Goal: Information Seeking & Learning: Learn about a topic

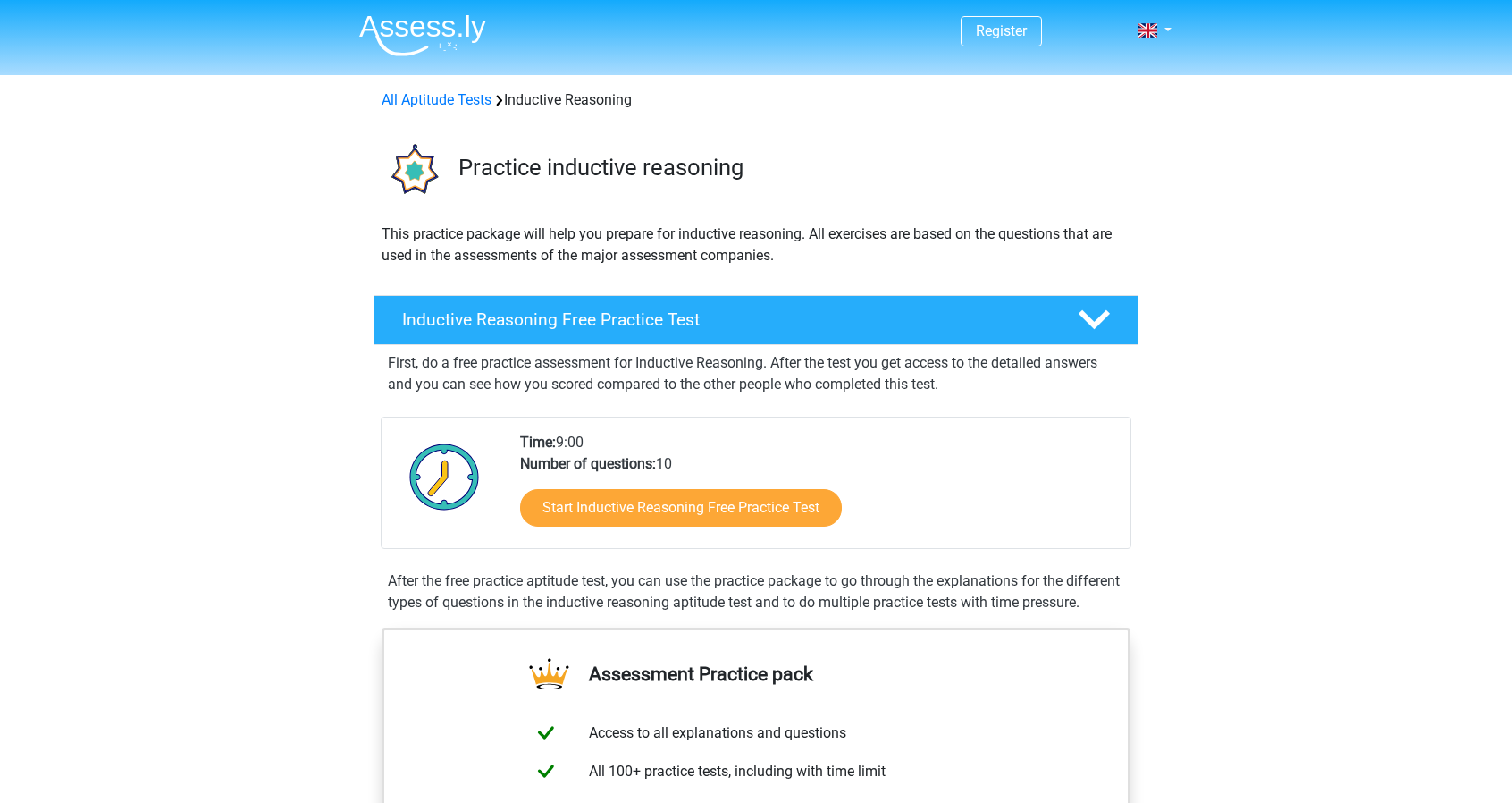
scroll to position [45, 0]
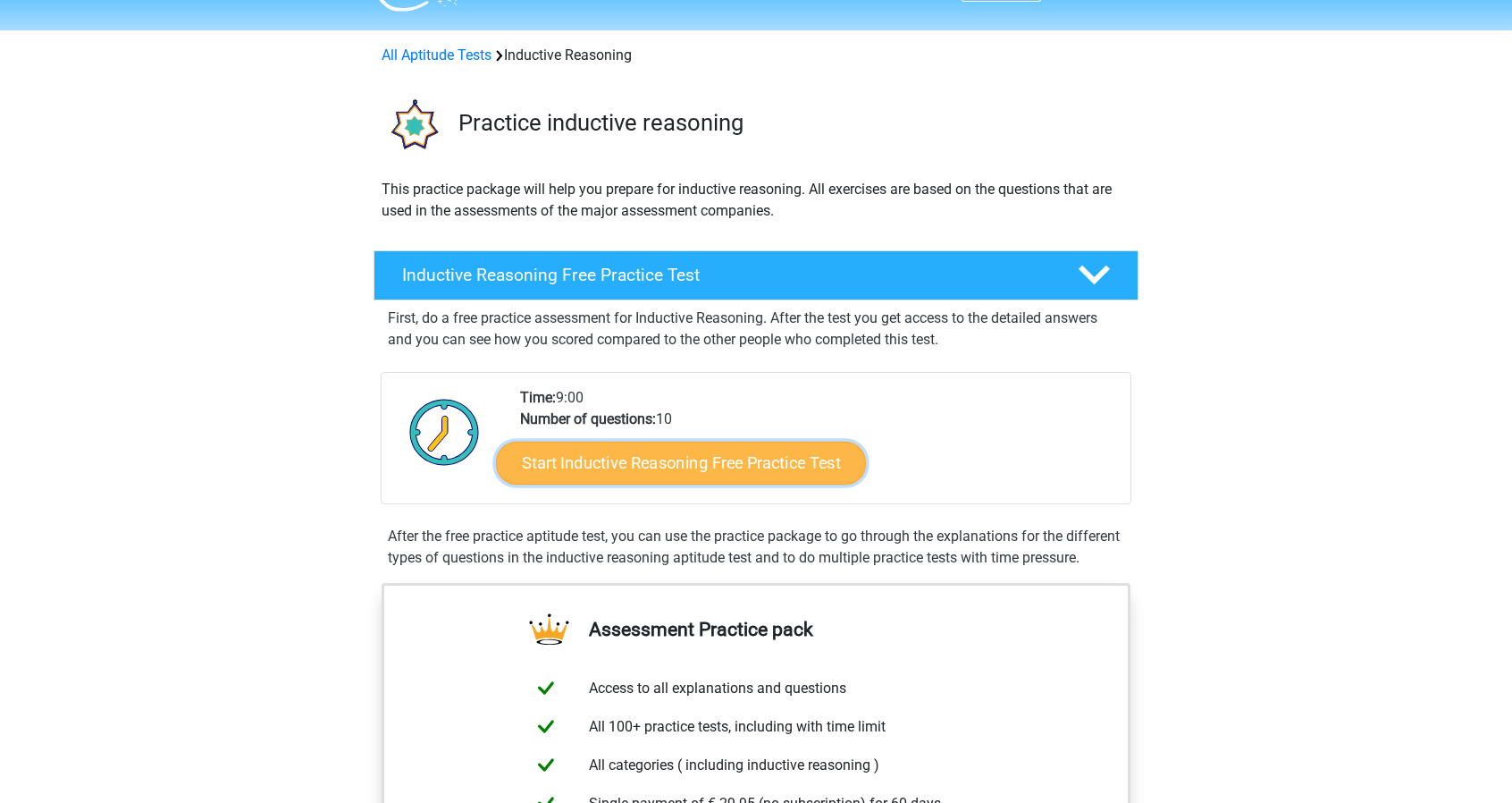
click at [792, 467] on link "Start Inductive Reasoning Free Practice Test" at bounding box center [681, 463] width 370 height 43
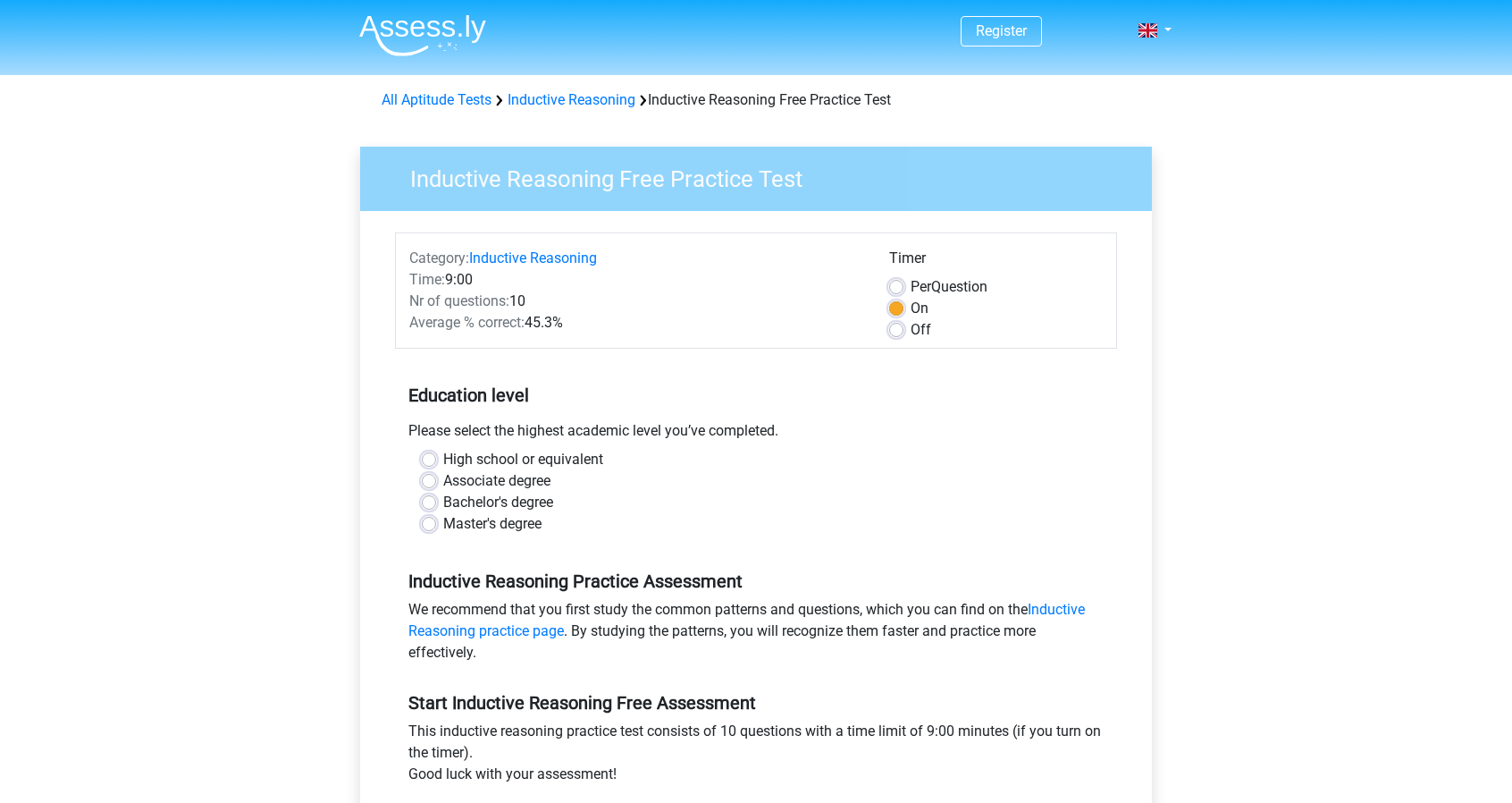
click at [429, 493] on div "Bachelor's degree" at bounding box center [756, 502] width 668 height 22
click at [429, 508] on div "Bachelor's degree" at bounding box center [756, 502] width 668 height 22
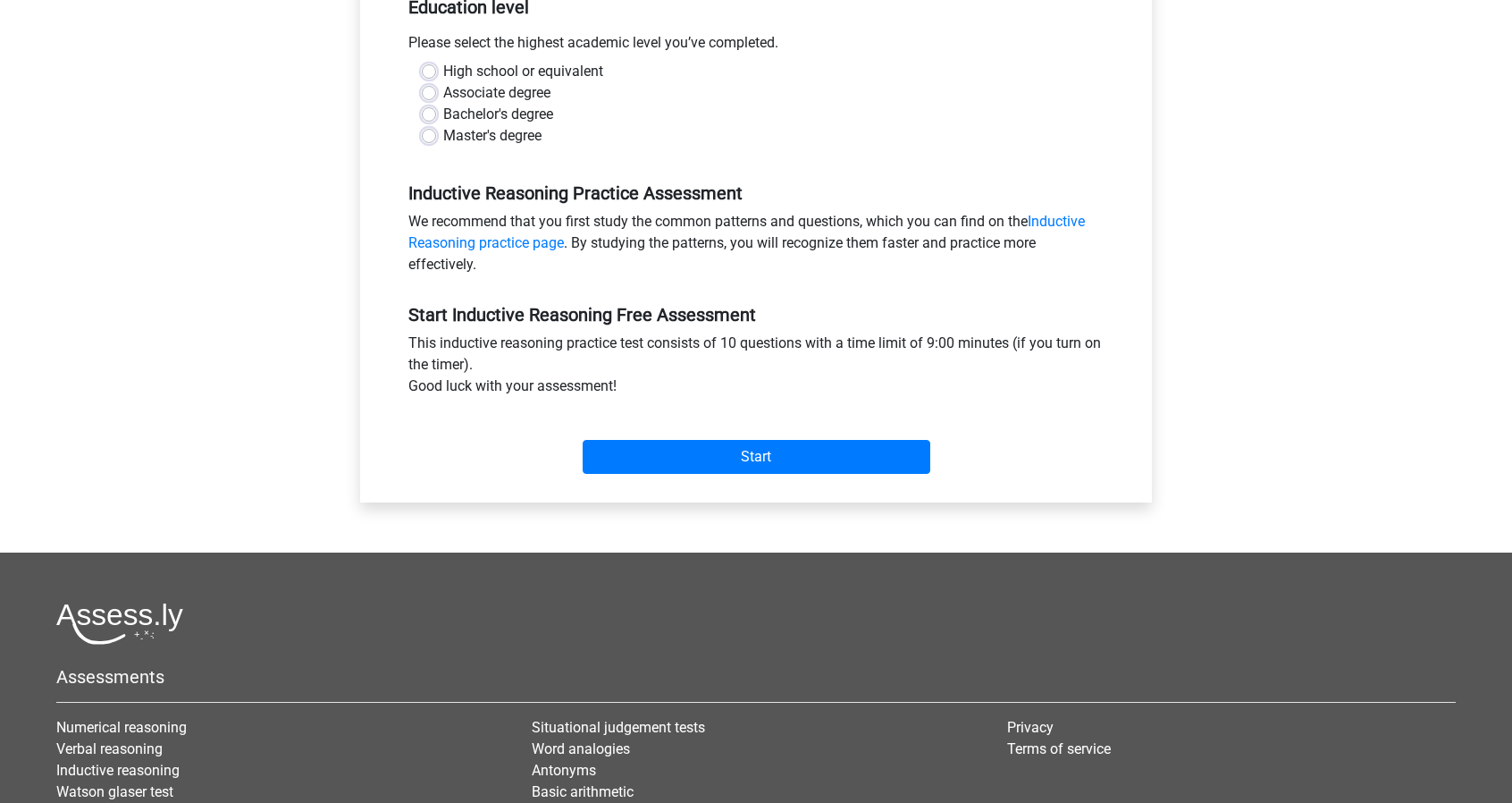
scroll to position [392, 0]
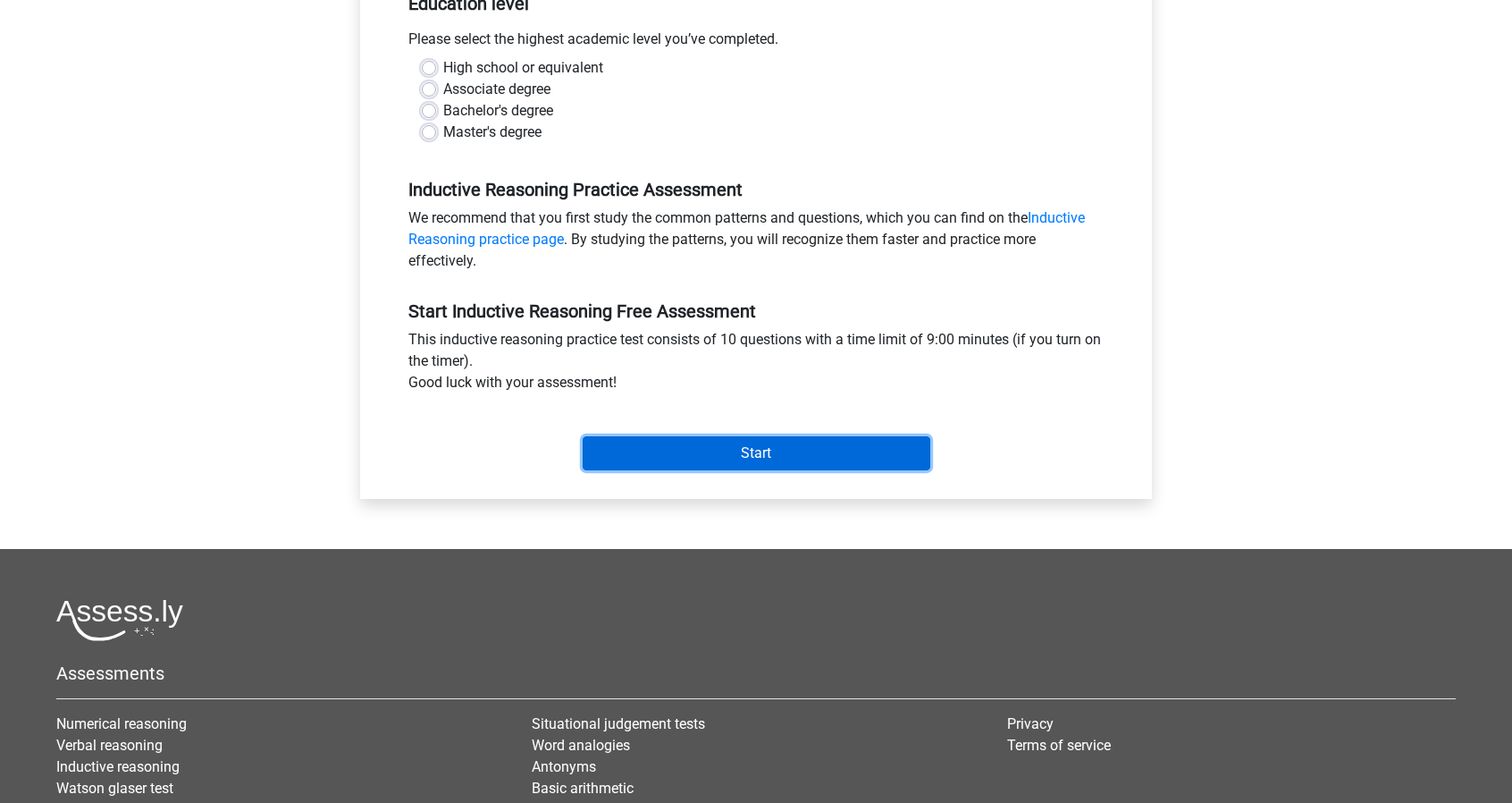
click at [601, 457] on input "Start" at bounding box center [756, 454] width 347 height 34
click at [531, 130] on label "Master's degree" at bounding box center [492, 132] width 98 height 22
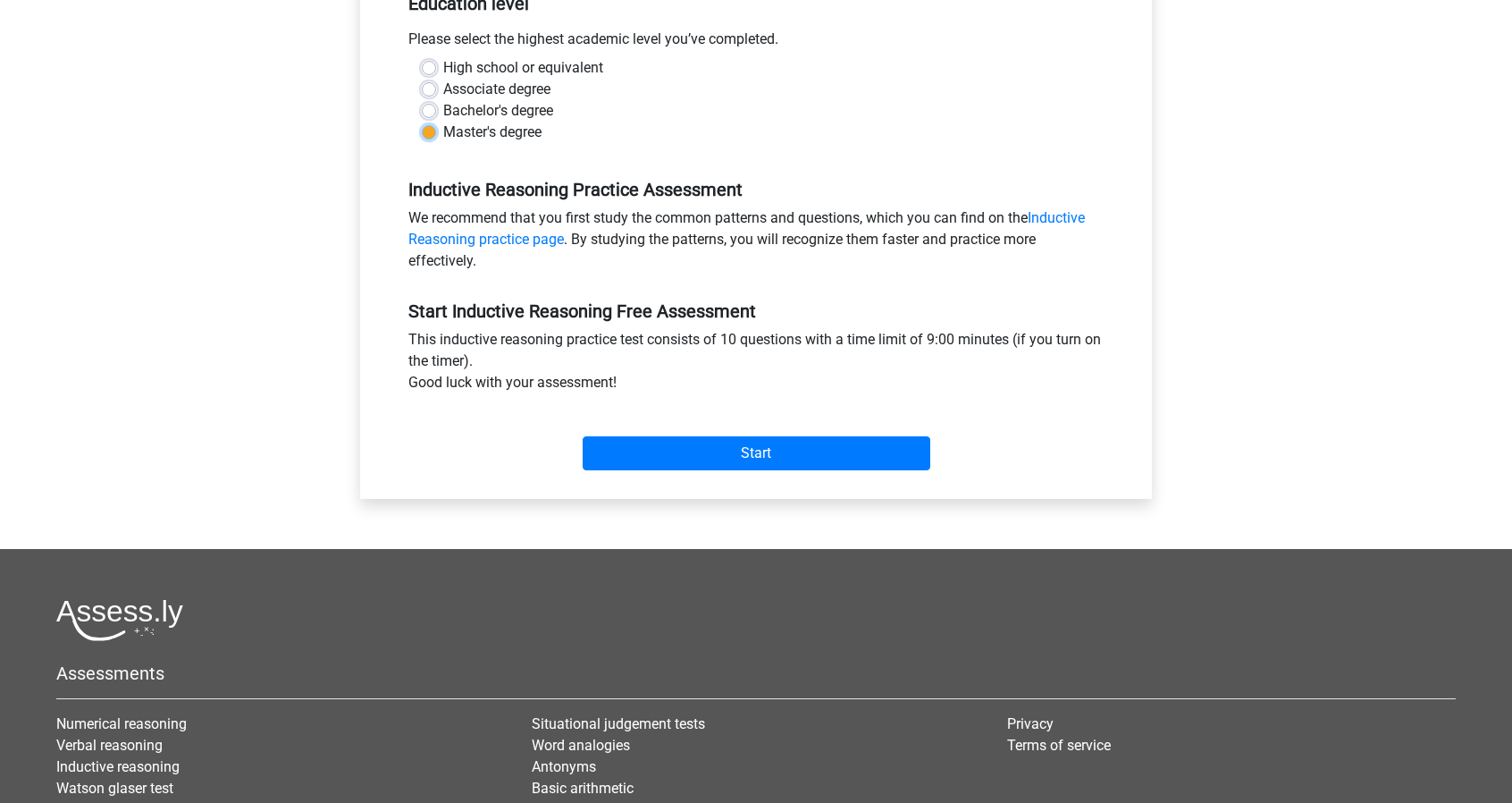
click at [436, 130] on input "Master's degree" at bounding box center [429, 130] width 14 height 18
radio input "true"
click at [531, 130] on label "Master's degree" at bounding box center [492, 132] width 98 height 22
click at [436, 130] on input "Master's degree" at bounding box center [429, 130] width 14 height 18
click at [521, 112] on label "Bachelor's degree" at bounding box center [498, 110] width 110 height 22
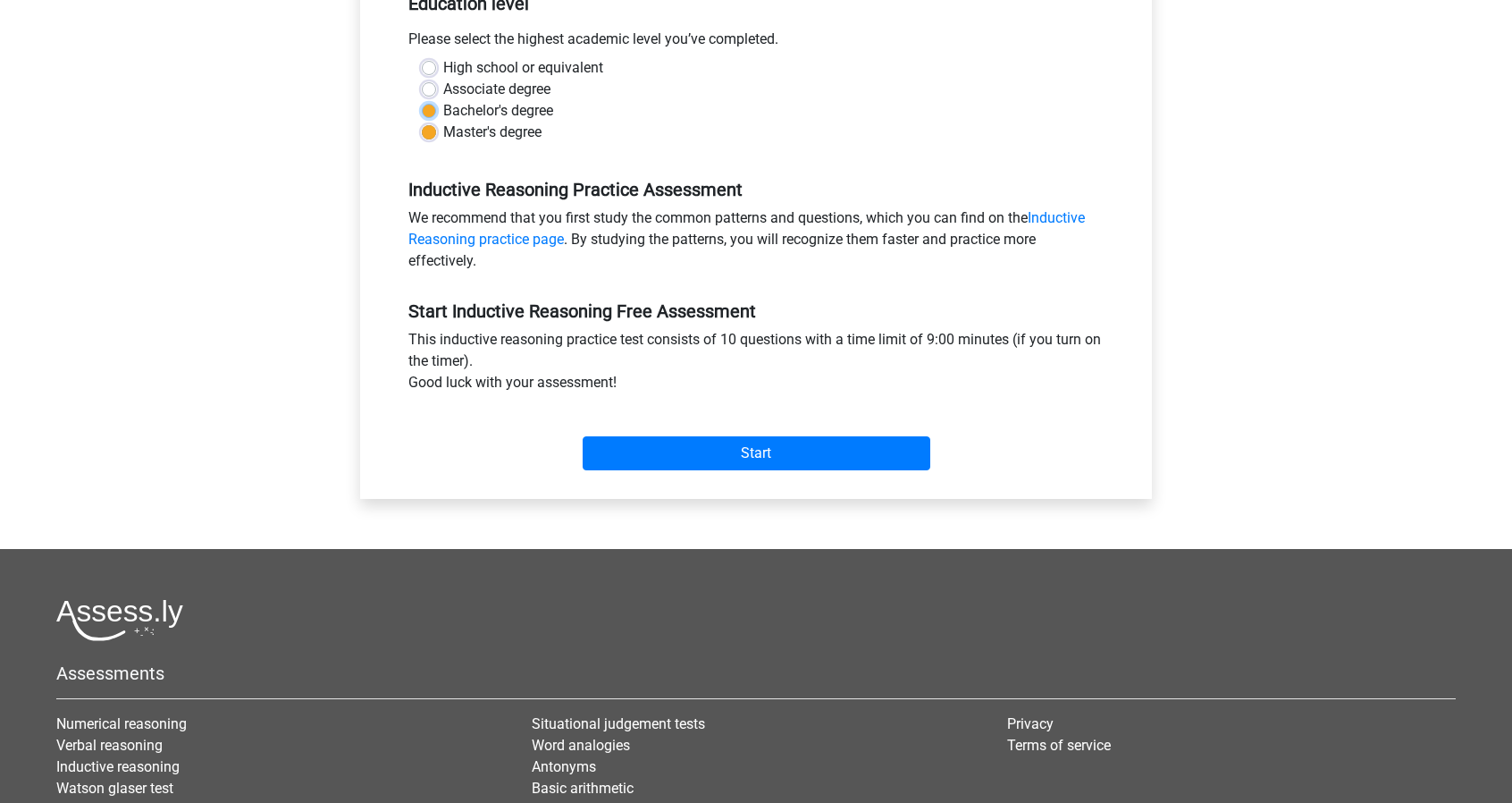
click at [436, 112] on input "Bachelor's degree" at bounding box center [429, 109] width 14 height 18
radio input "true"
click at [521, 112] on label "Bachelor's degree" at bounding box center [498, 110] width 110 height 22
click at [436, 112] on input "Bachelor's degree" at bounding box center [429, 109] width 14 height 18
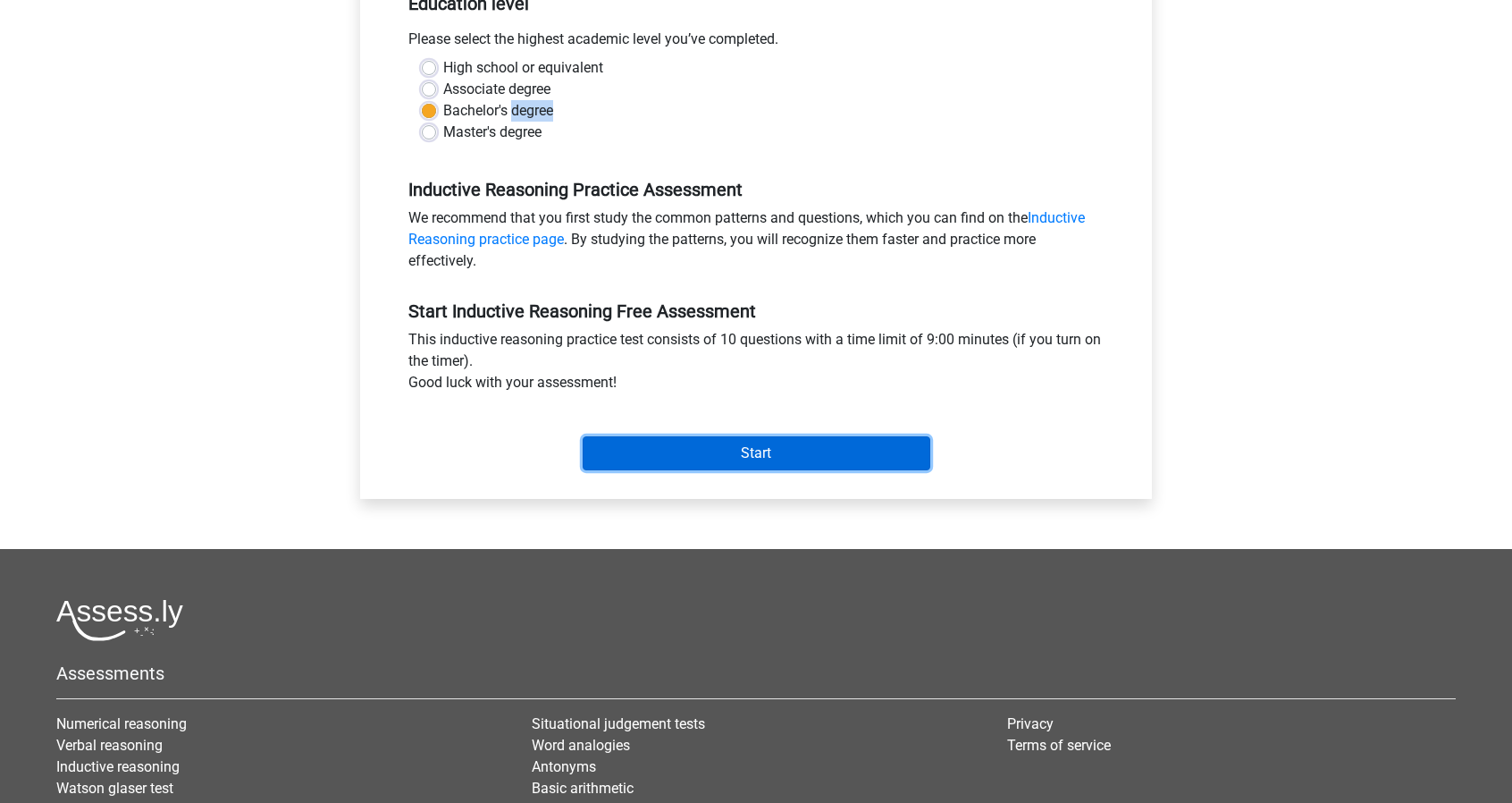
click at [663, 463] on input "Start" at bounding box center [756, 454] width 347 height 34
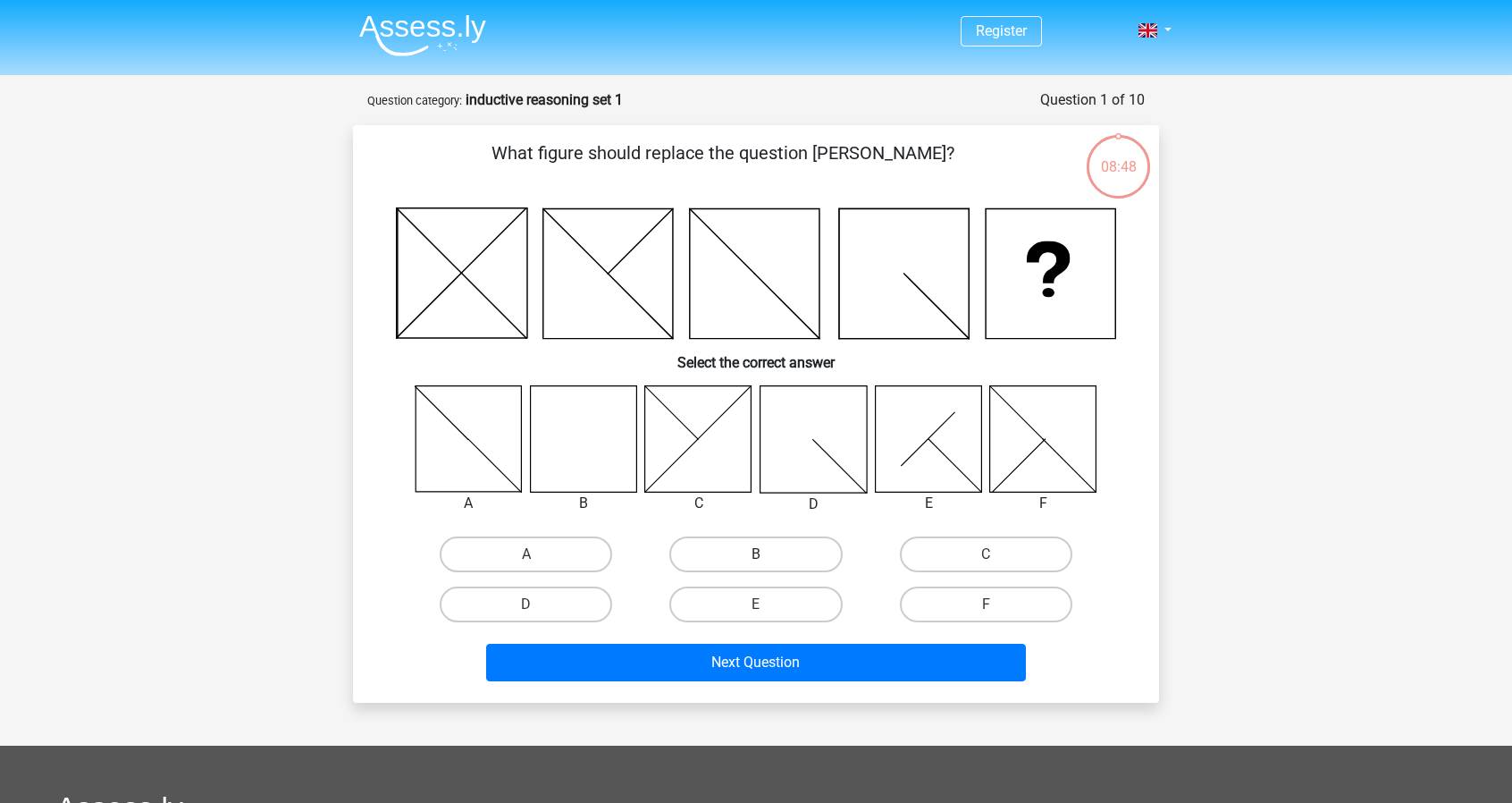
click at [741, 543] on label "B" at bounding box center [755, 554] width 172 height 36
click at [756, 554] on input "B" at bounding box center [761, 560] width 12 height 12
radio input "true"
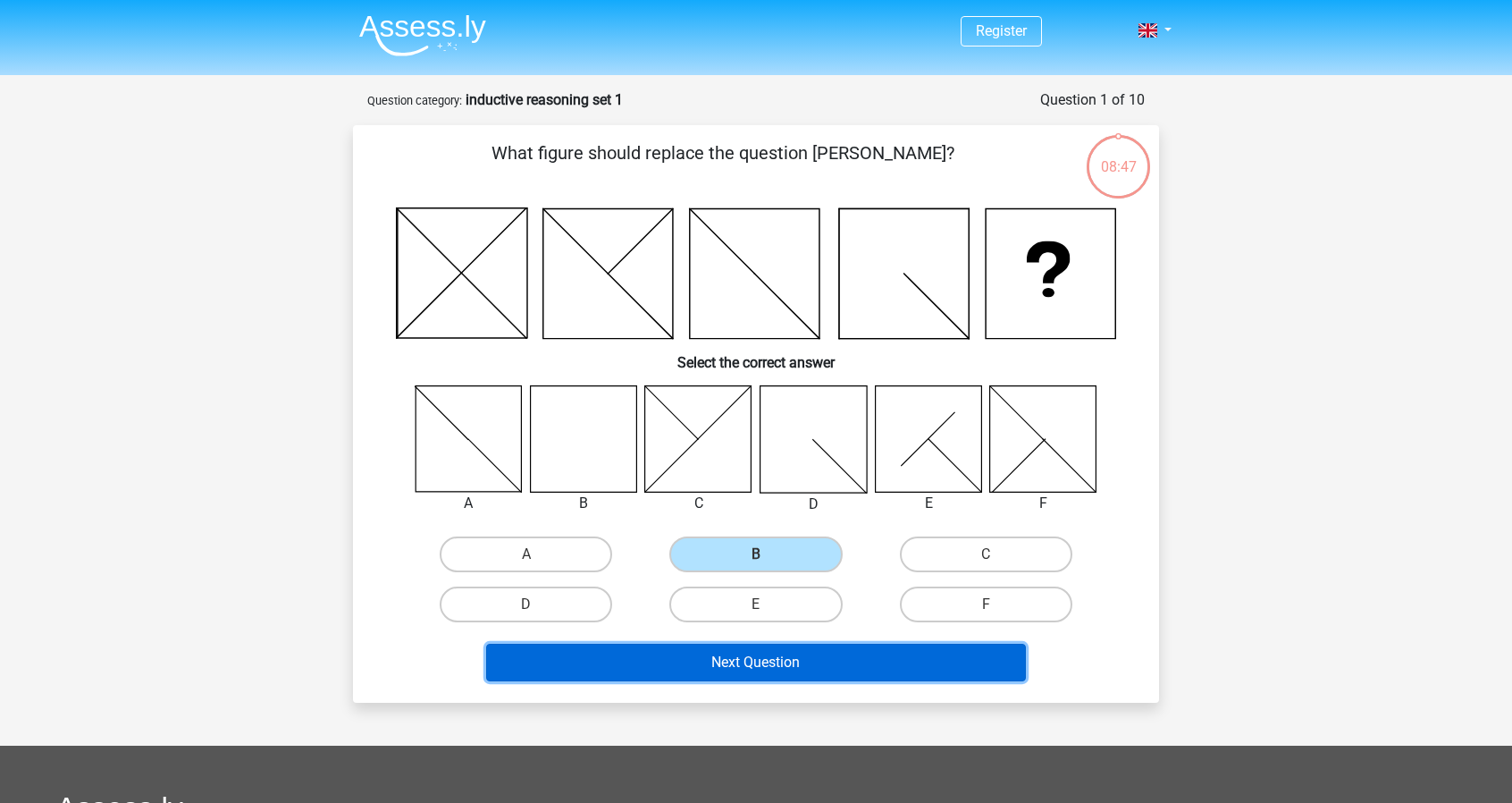
click at [724, 664] on button "Next Question" at bounding box center [756, 662] width 541 height 38
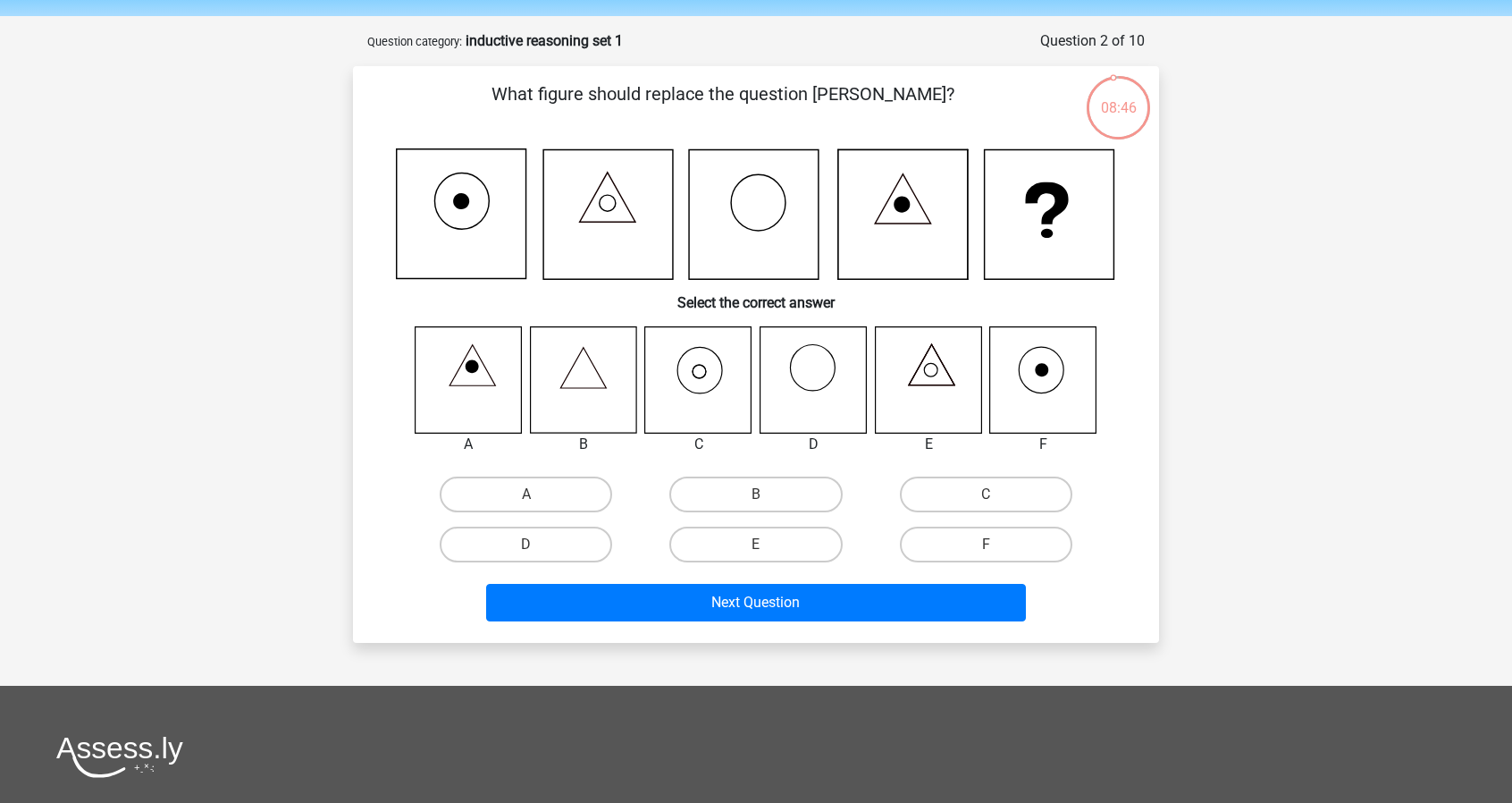
scroll to position [58, 0]
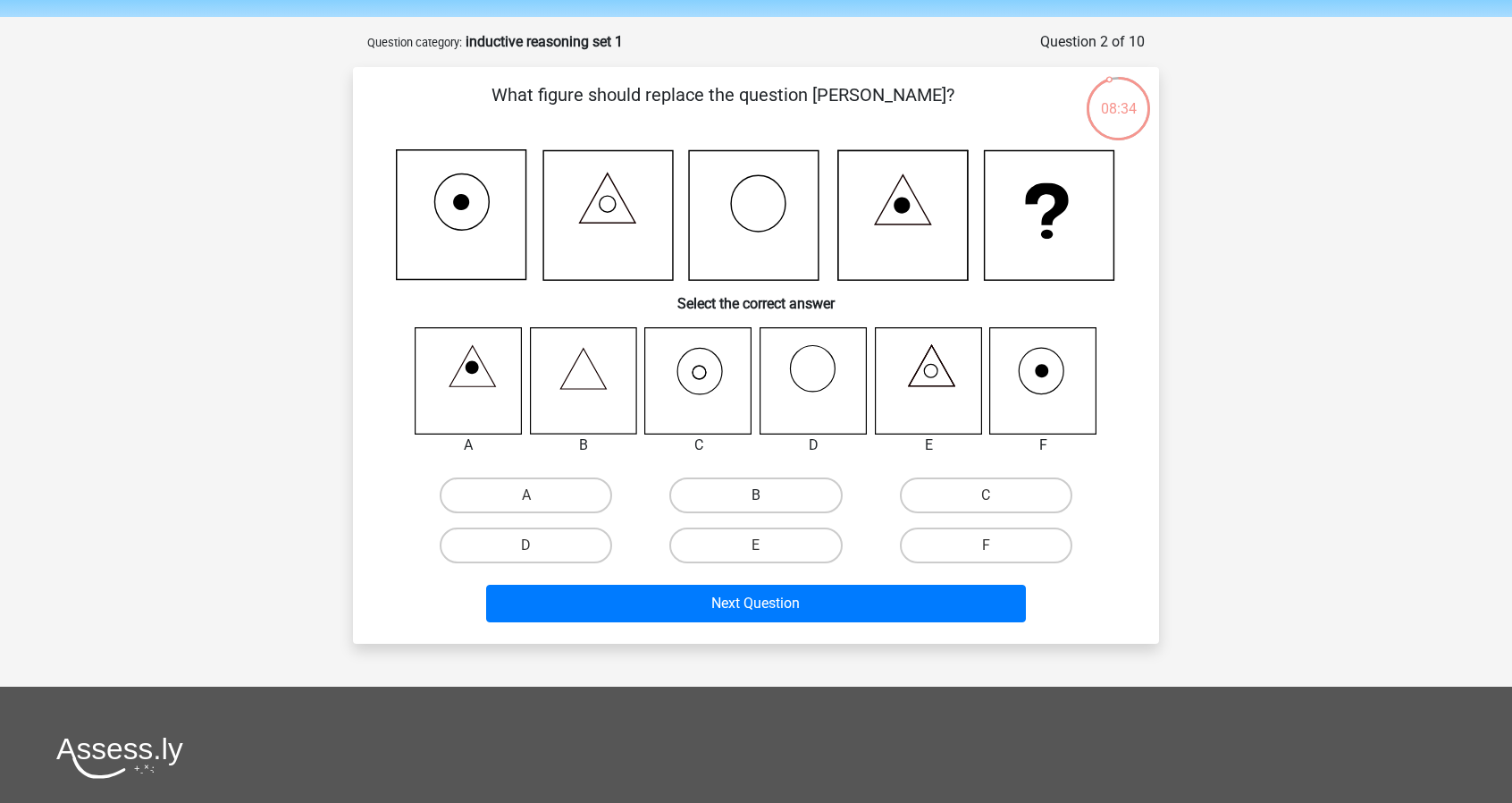
click at [829, 490] on label "B" at bounding box center [755, 495] width 172 height 36
click at [768, 495] on input "B" at bounding box center [761, 500] width 12 height 12
radio input "true"
drag, startPoint x: 940, startPoint y: 514, endPoint x: 939, endPoint y: 502, distance: 12.0
click at [939, 502] on div "C" at bounding box center [986, 495] width 230 height 50
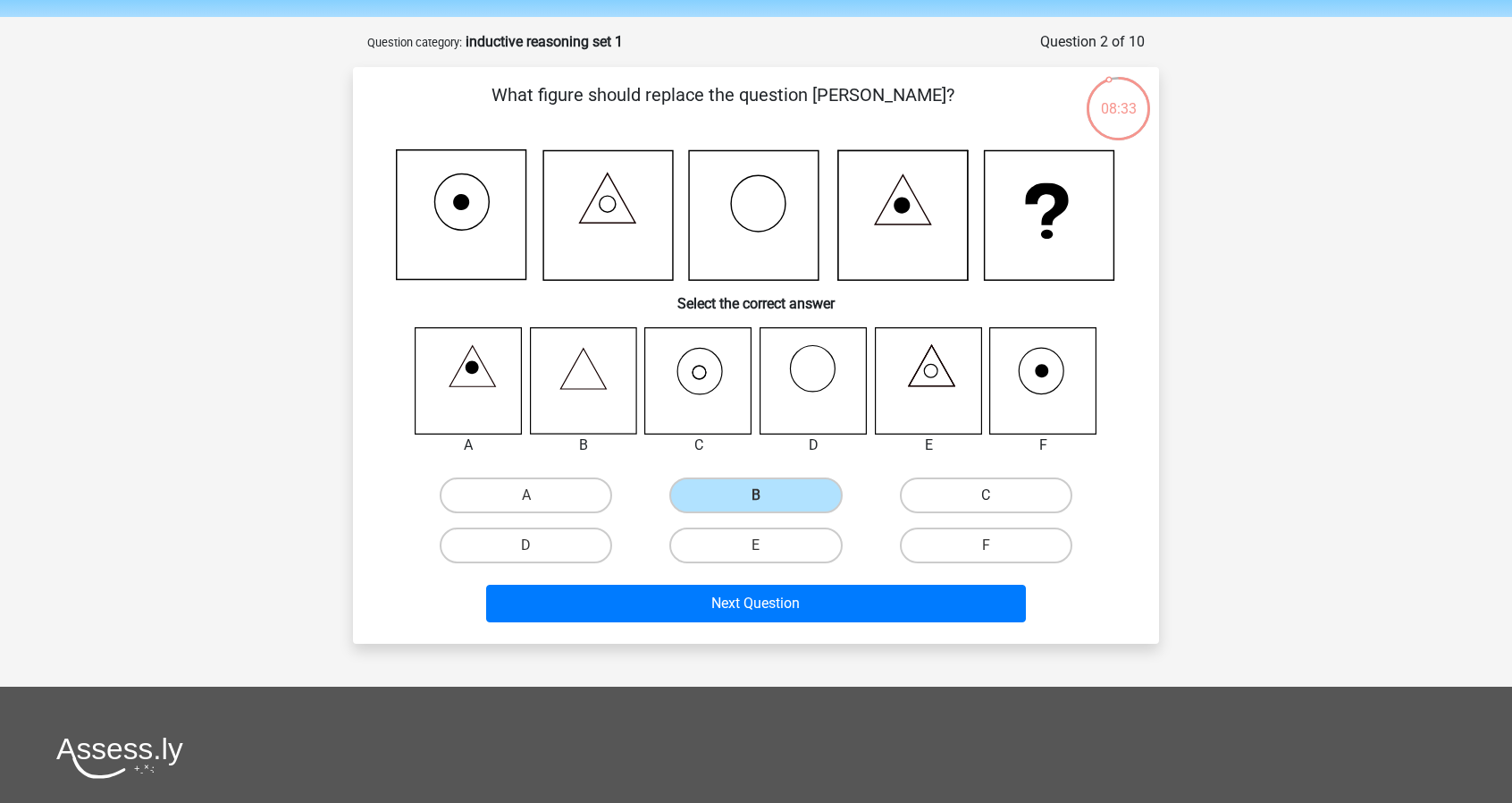
click at [939, 502] on label "C" at bounding box center [986, 495] width 172 height 36
click at [986, 502] on input "C" at bounding box center [991, 500] width 12 height 12
radio input "true"
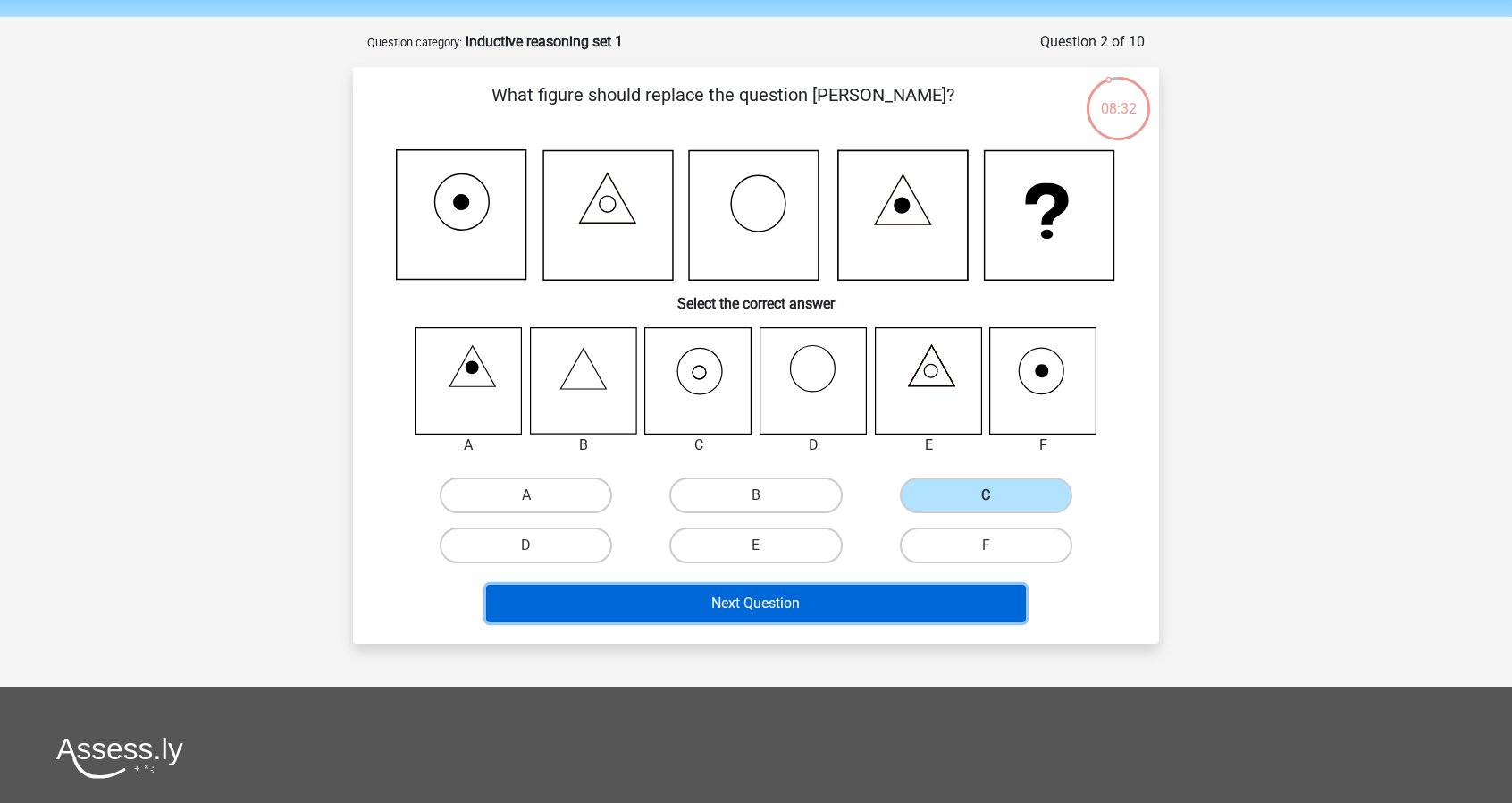
click at [899, 618] on button "Next Question" at bounding box center [756, 604] width 541 height 38
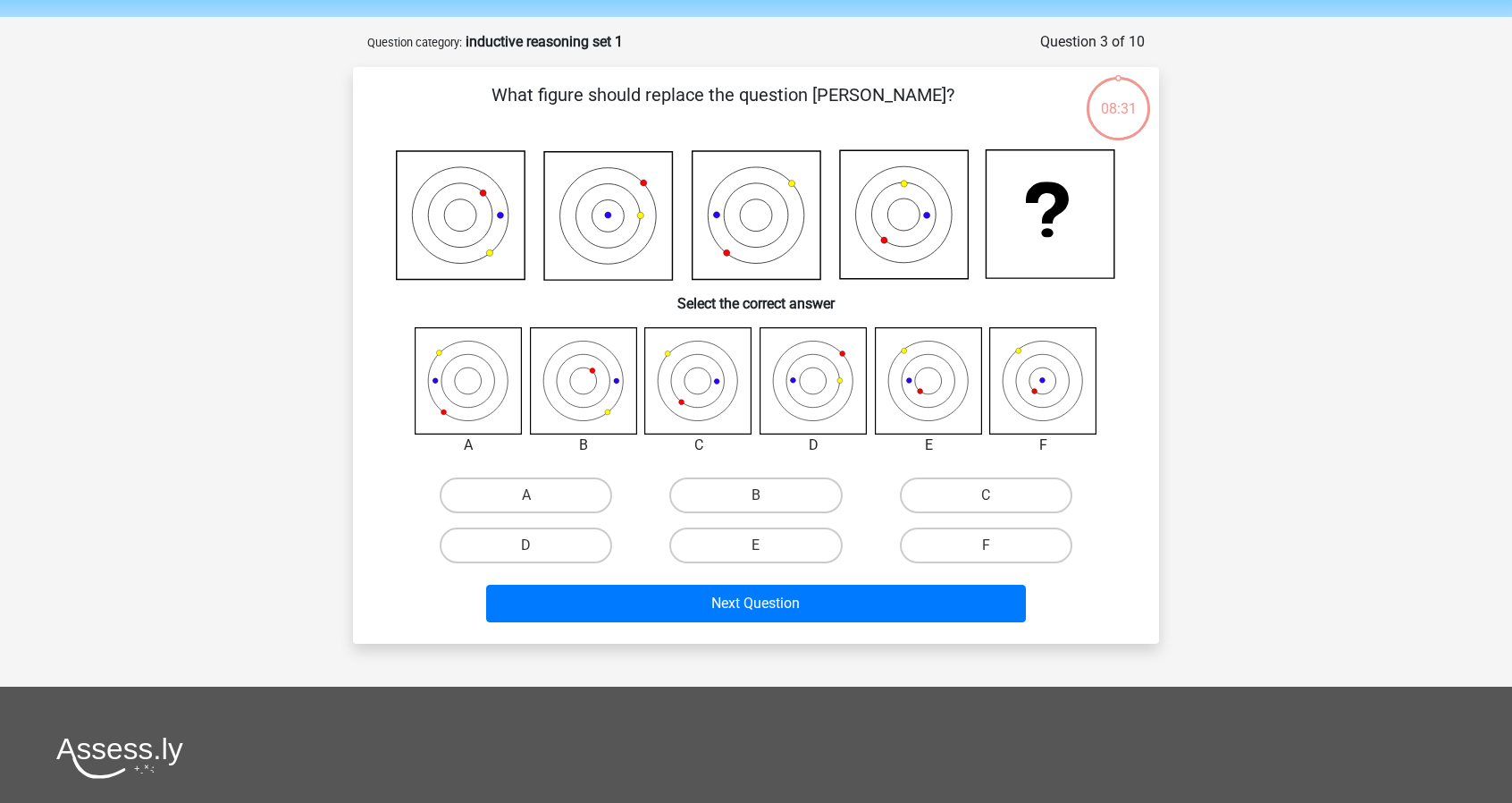
scroll to position [90, 0]
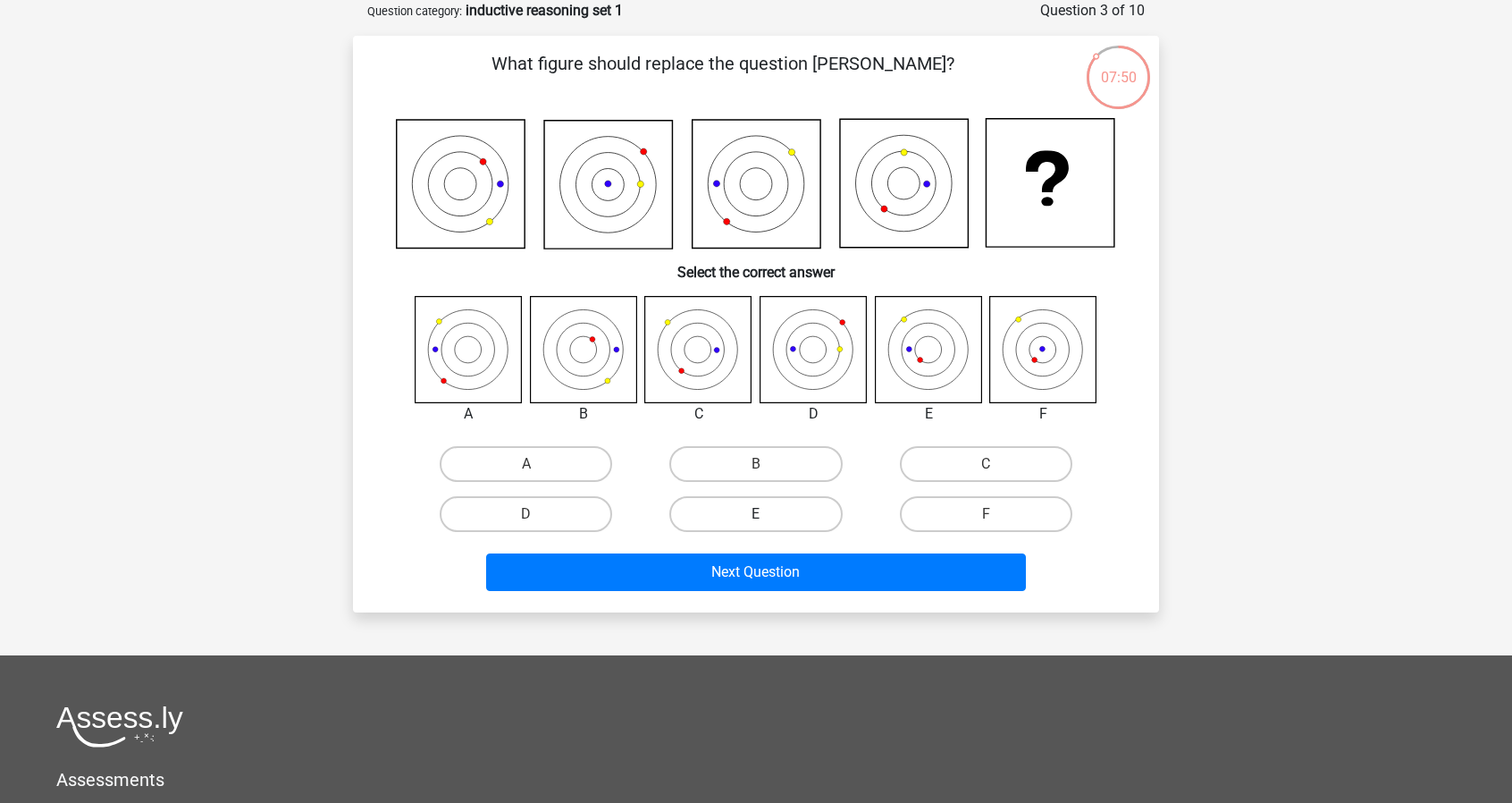
click at [746, 517] on label "E" at bounding box center [755, 514] width 172 height 36
click at [756, 517] on input "E" at bounding box center [761, 519] width 12 height 12
radio input "true"
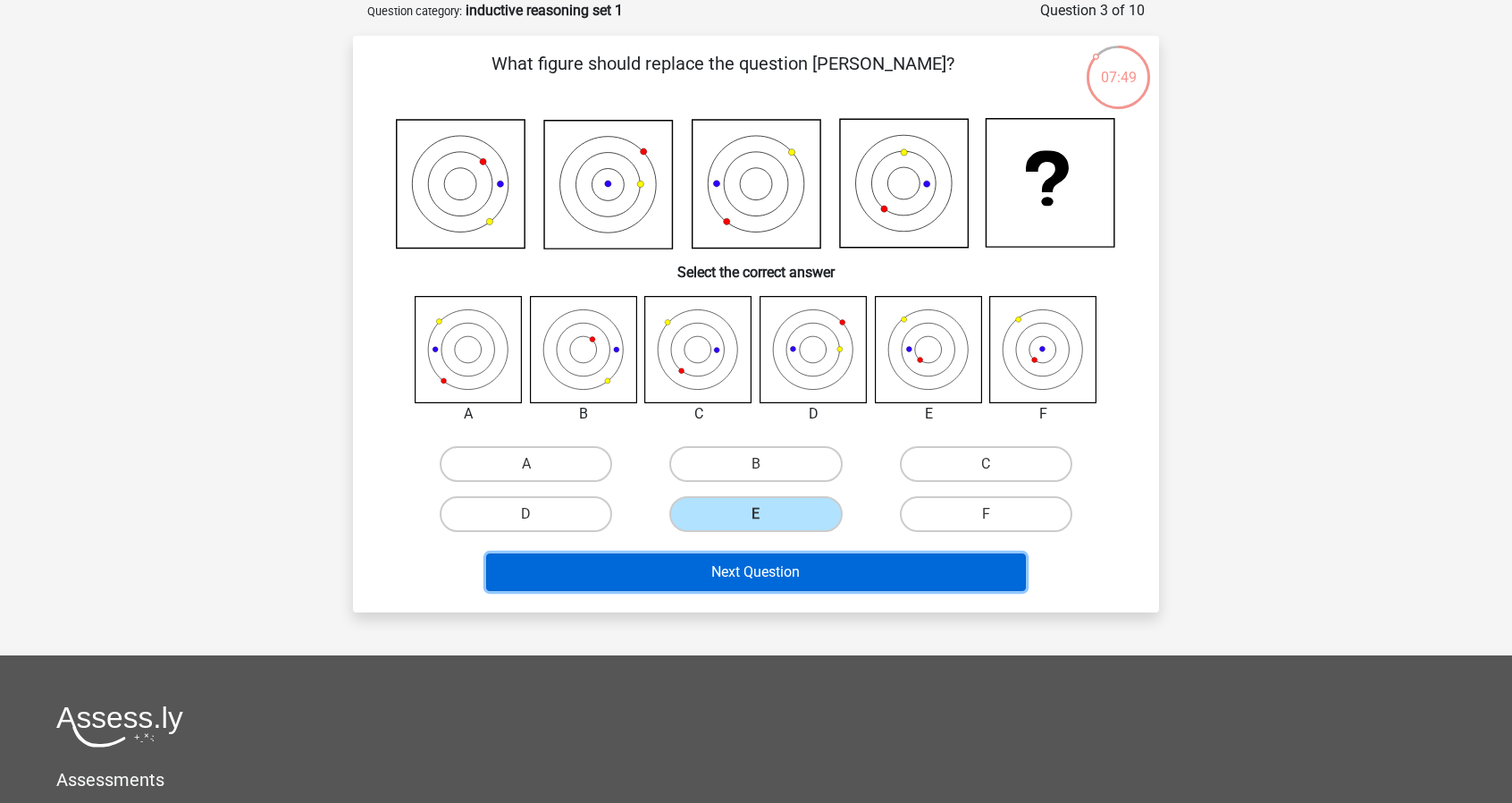
click at [734, 576] on button "Next Question" at bounding box center [756, 572] width 541 height 38
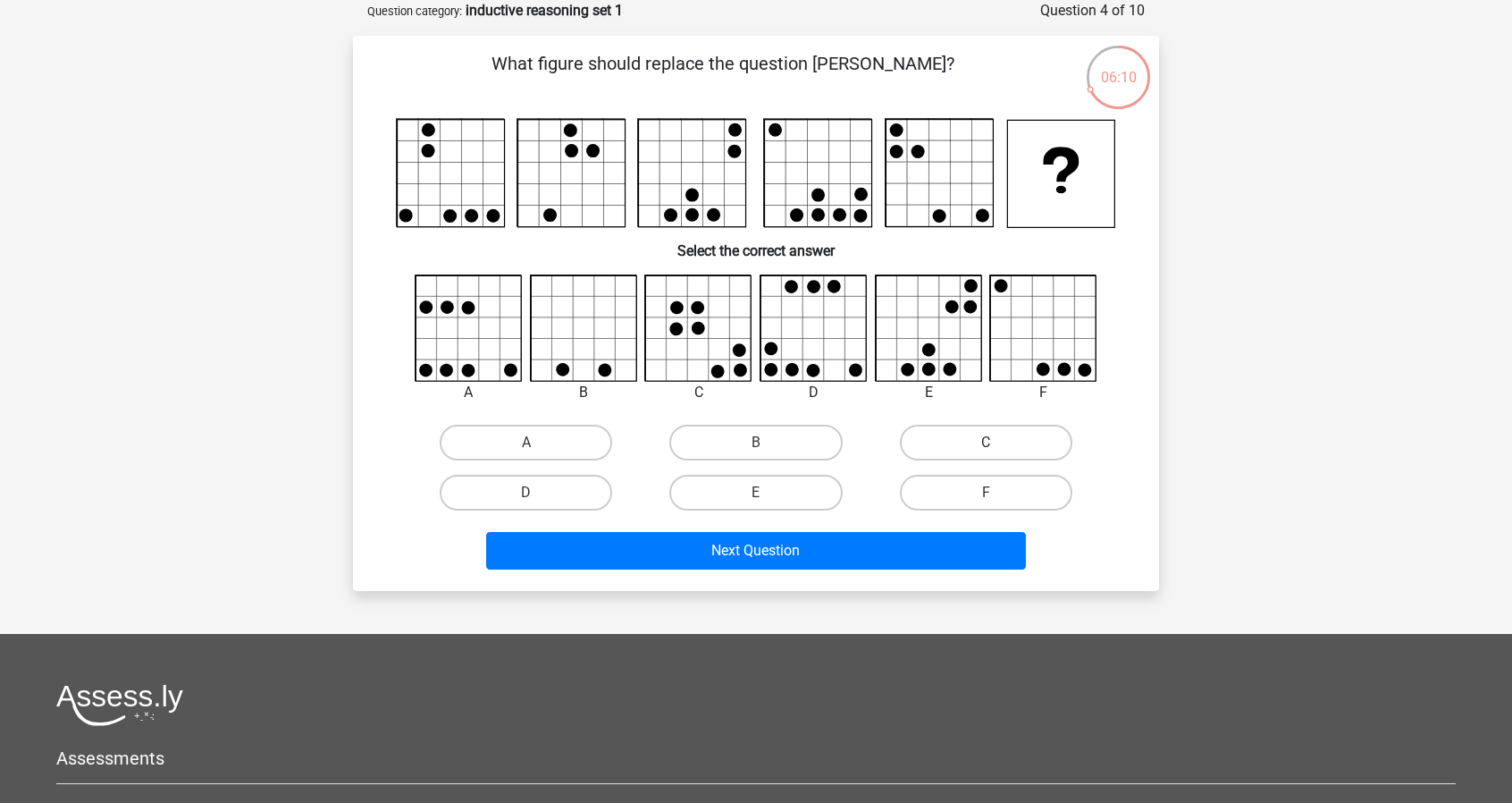
click at [953, 439] on label "C" at bounding box center [986, 443] width 172 height 36
click at [986, 443] on input "C" at bounding box center [991, 448] width 12 height 12
radio input "true"
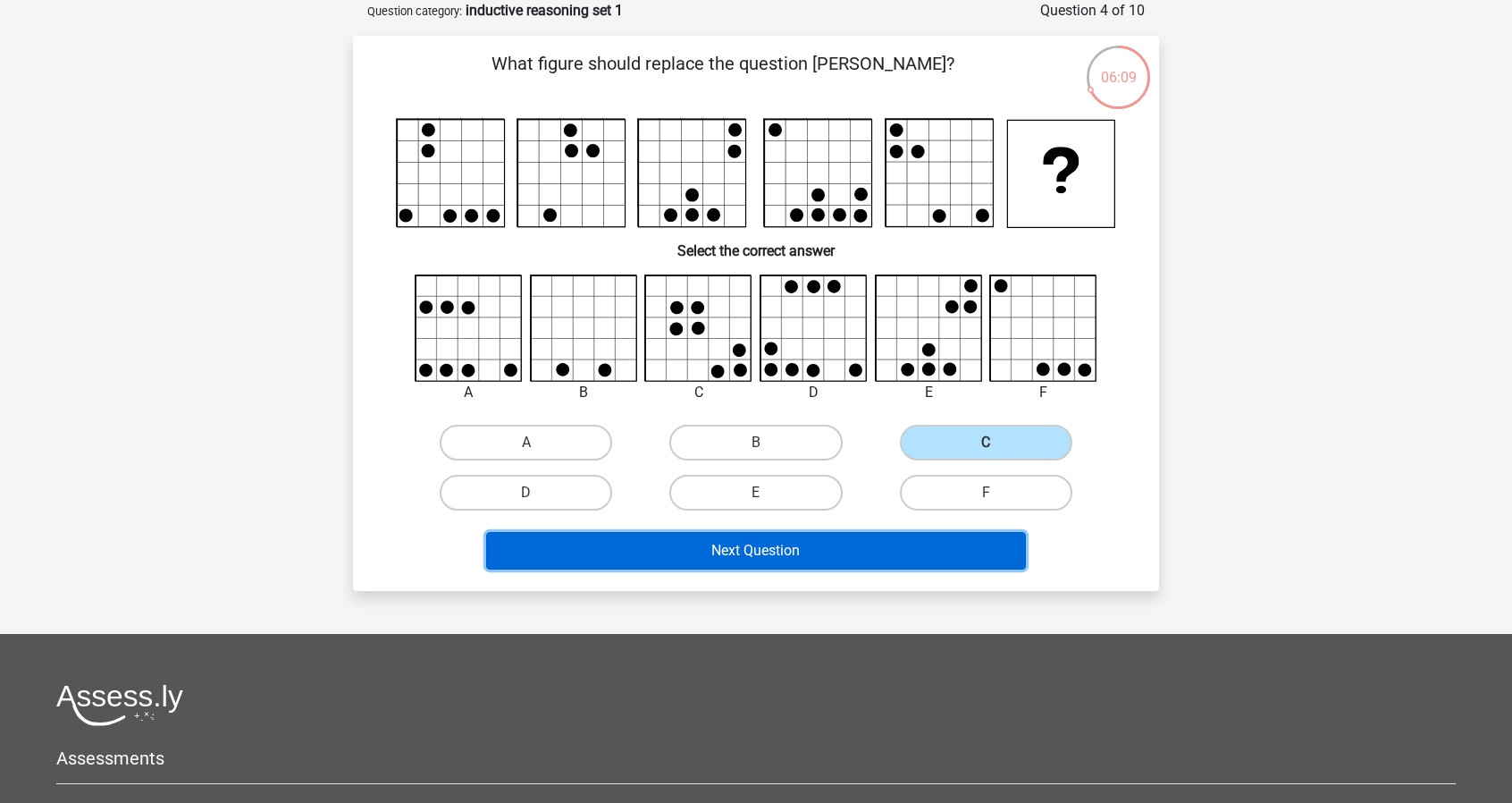
click at [875, 541] on button "Next Question" at bounding box center [756, 551] width 541 height 38
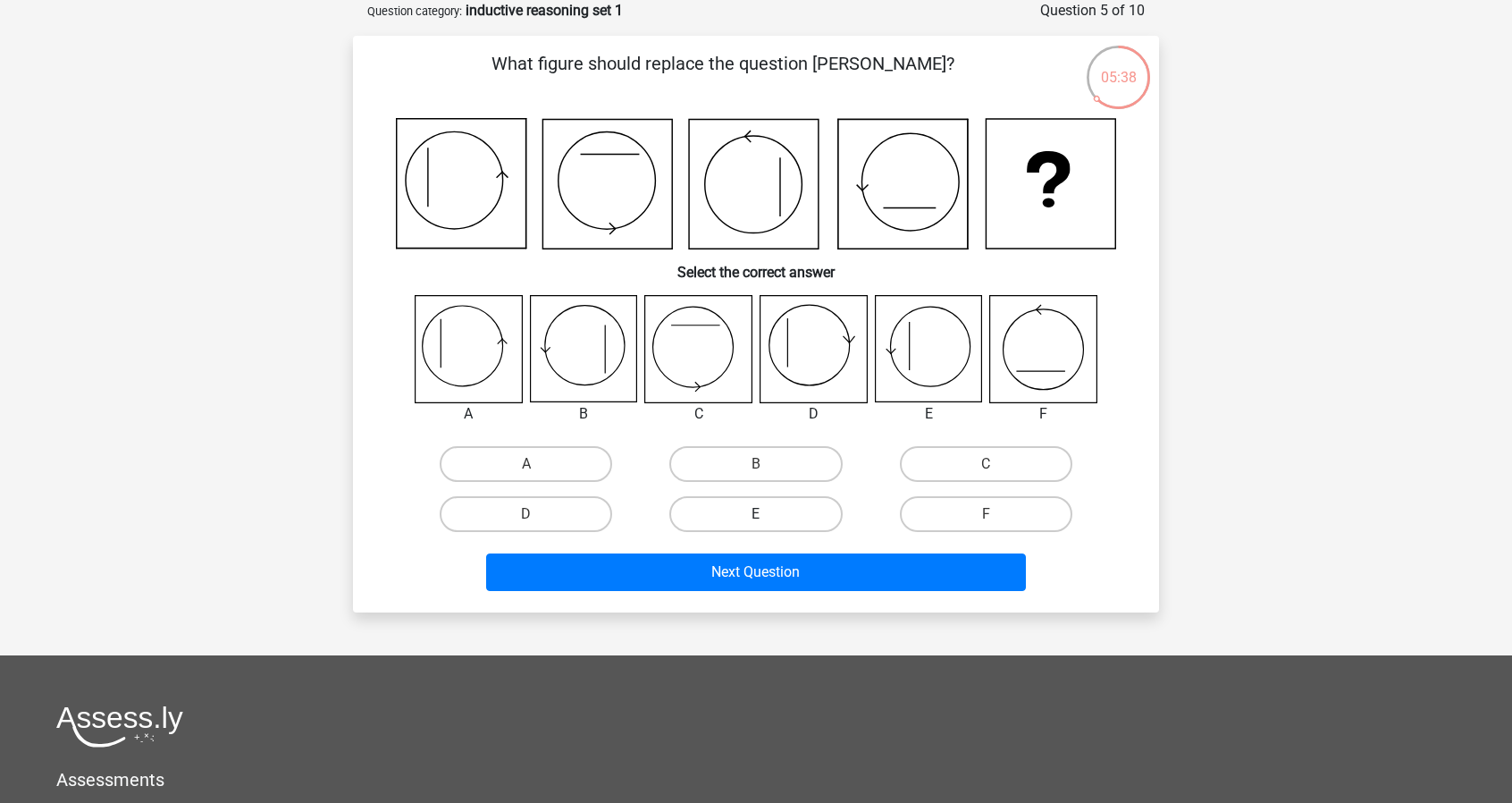
click at [796, 516] on label "E" at bounding box center [755, 514] width 172 height 36
click at [768, 516] on input "E" at bounding box center [761, 519] width 12 height 12
radio input "true"
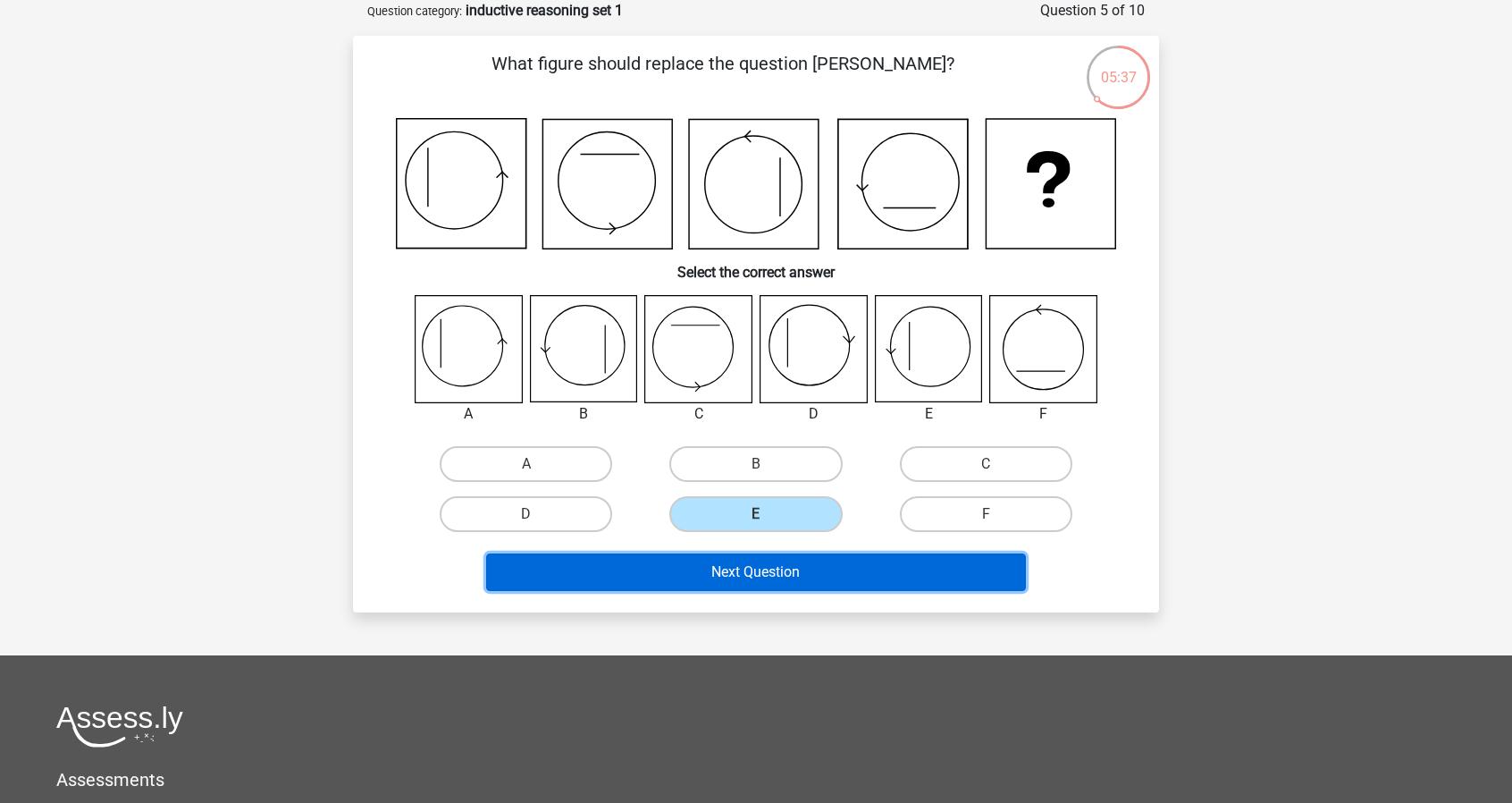
click at [766, 579] on button "Next Question" at bounding box center [756, 572] width 541 height 38
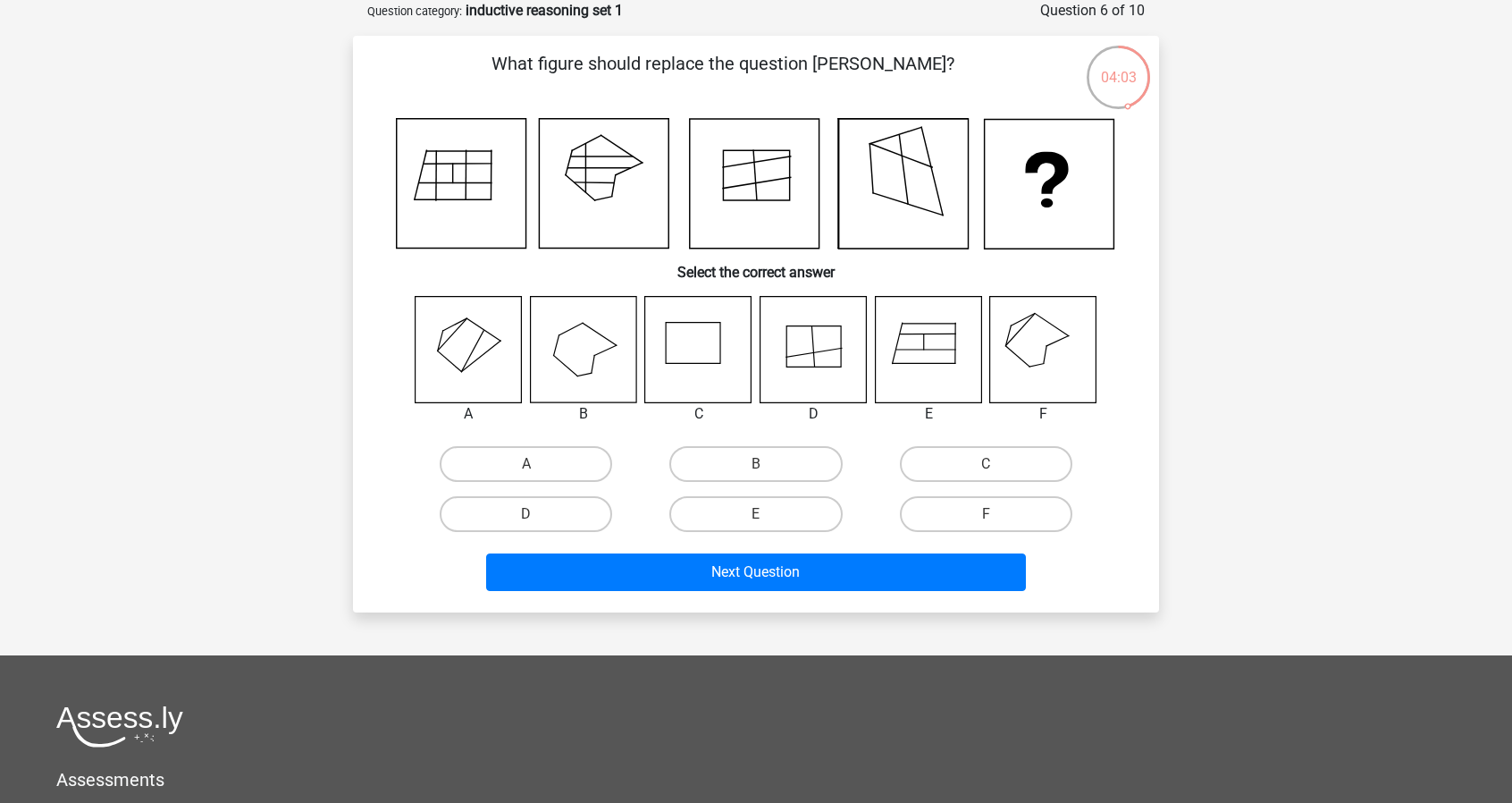
click at [619, 511] on div "D" at bounding box center [526, 514] width 215 height 36
click at [577, 514] on label "D" at bounding box center [526, 514] width 172 height 36
click at [538, 514] on input "D" at bounding box center [532, 519] width 12 height 12
radio input "true"
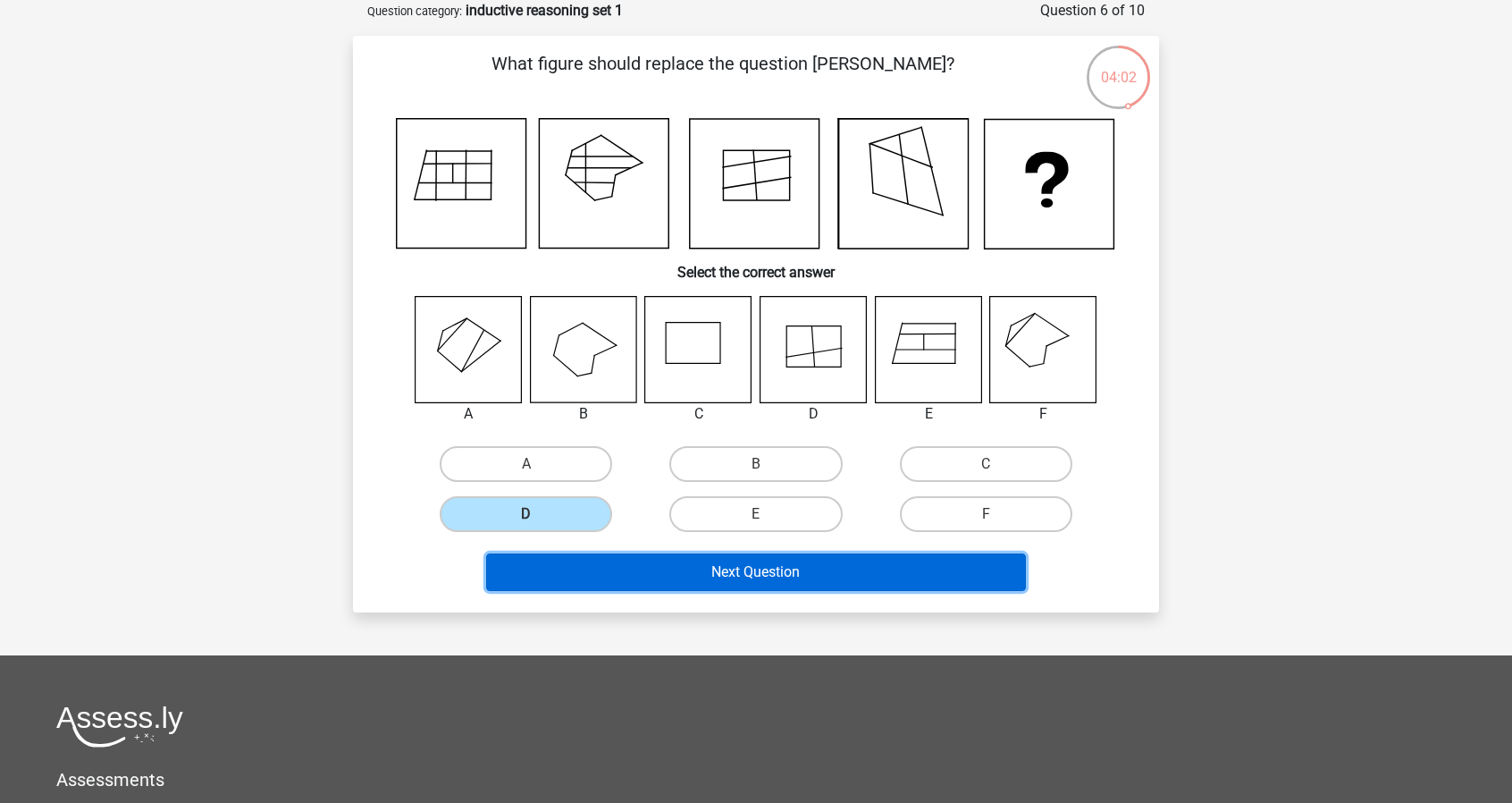
click at [591, 555] on button "Next Question" at bounding box center [756, 572] width 541 height 38
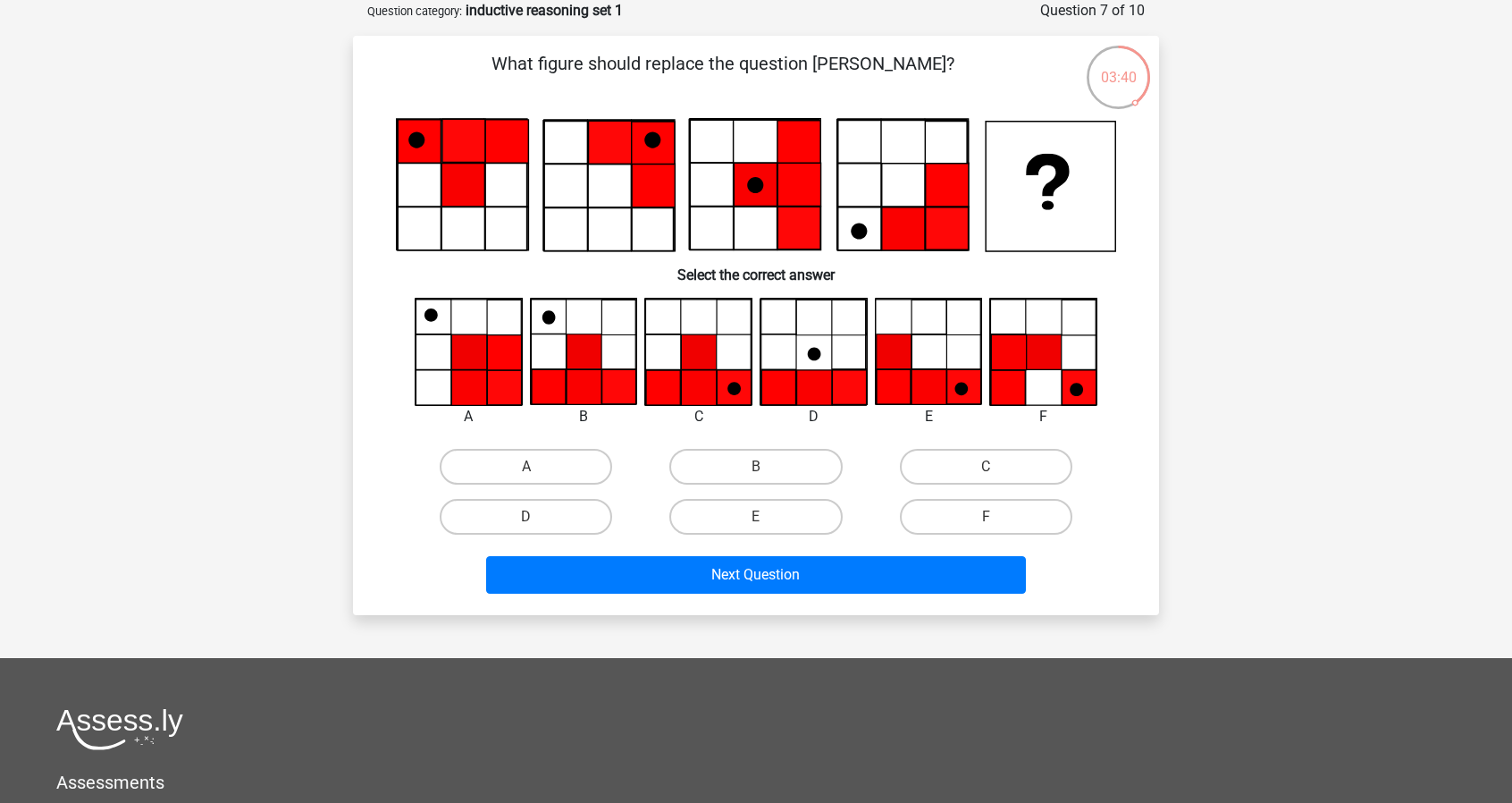
click at [962, 448] on div "C" at bounding box center [986, 467] width 230 height 50
click at [954, 452] on label "C" at bounding box center [986, 467] width 172 height 36
click at [986, 466] on input "C" at bounding box center [991, 472] width 12 height 12
radio input "true"
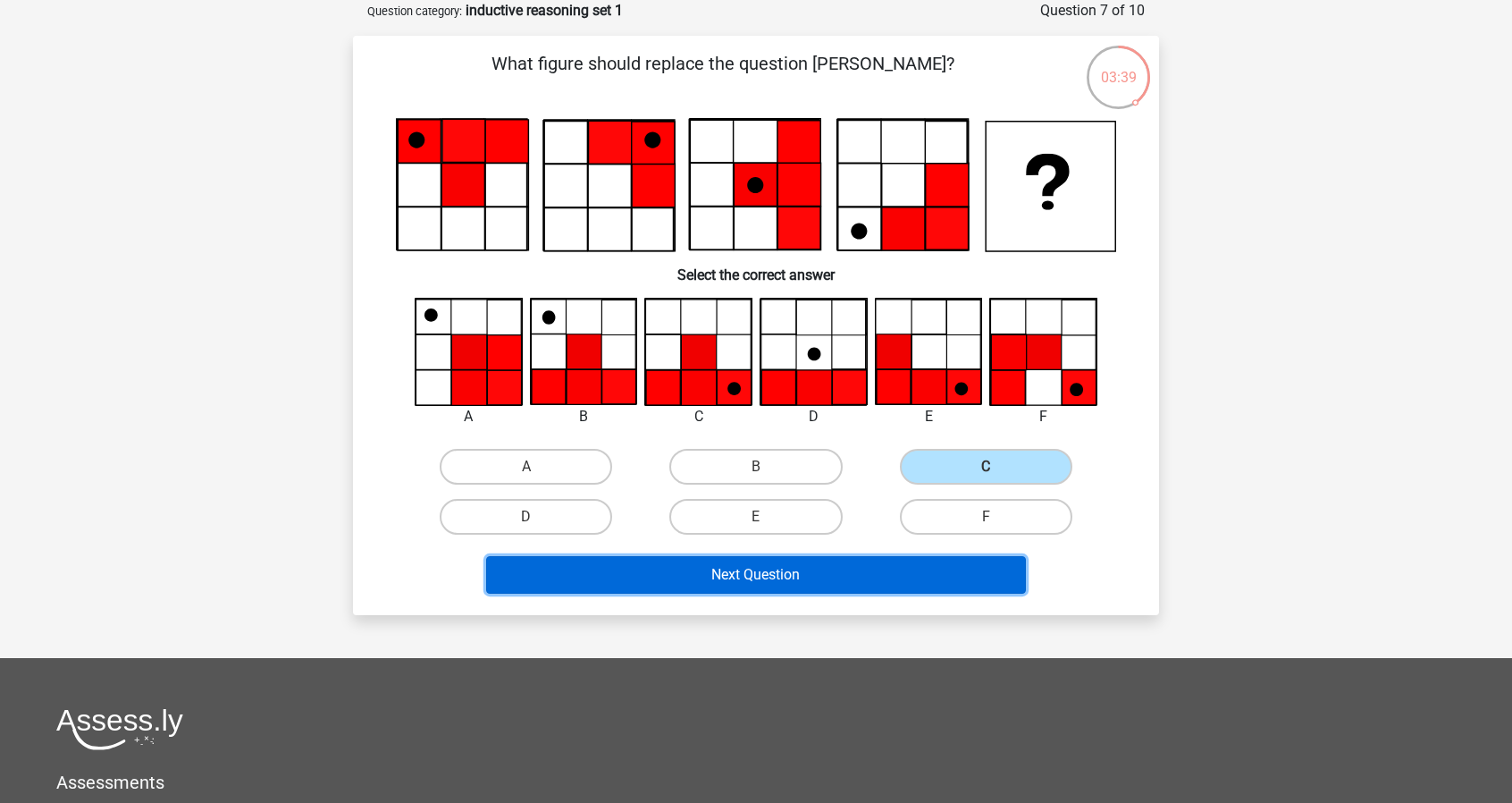
click at [891, 561] on button "Next Question" at bounding box center [756, 575] width 541 height 38
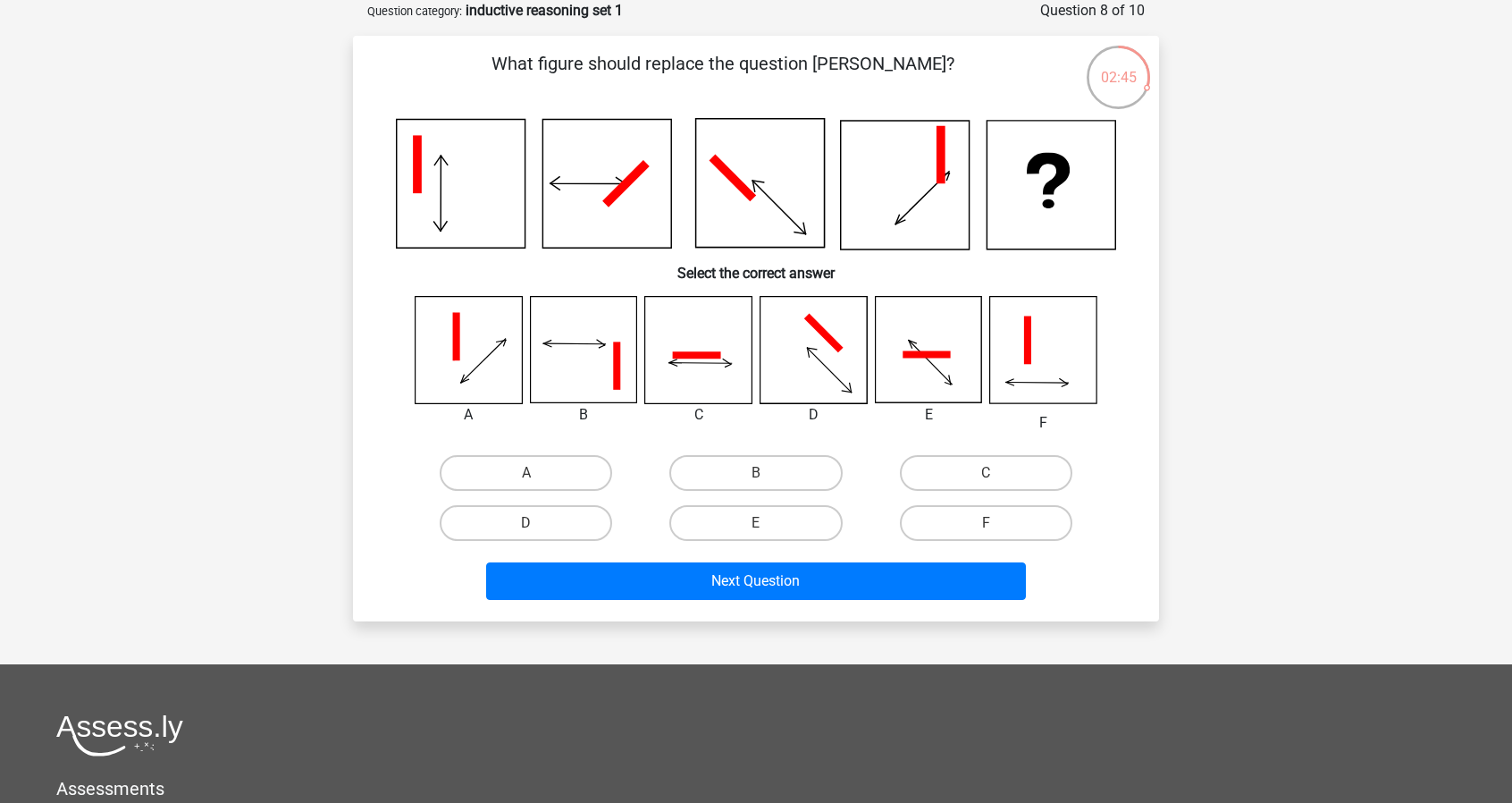
click at [1041, 501] on div "A B C D" at bounding box center [756, 498] width 690 height 100
click at [1032, 473] on label "C" at bounding box center [986, 472] width 172 height 36
click at [998, 473] on input "C" at bounding box center [991, 478] width 12 height 12
radio input "true"
click at [585, 537] on label "D" at bounding box center [526, 523] width 172 height 36
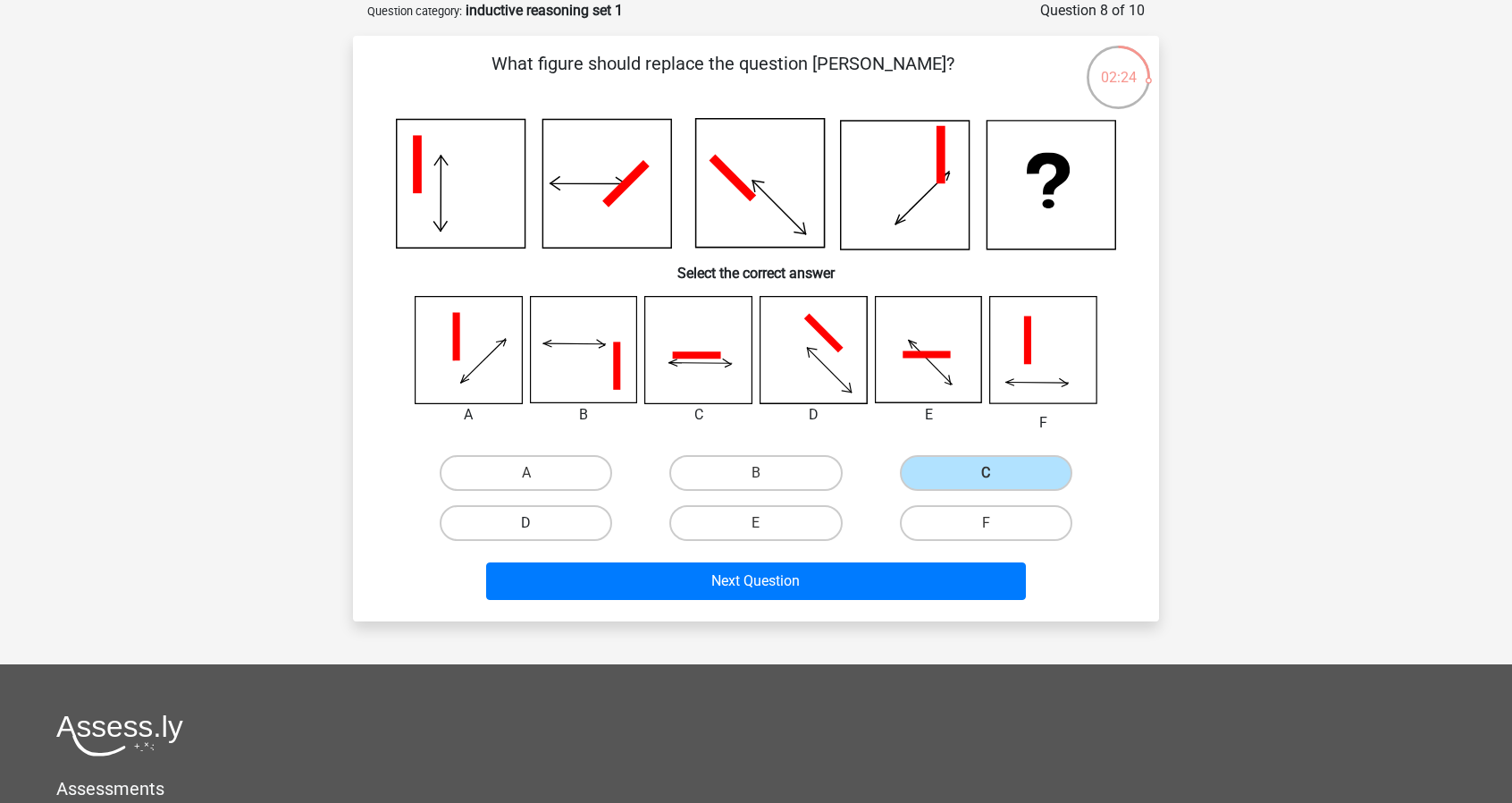
click at [538, 534] on input "D" at bounding box center [532, 528] width 12 height 12
radio input "true"
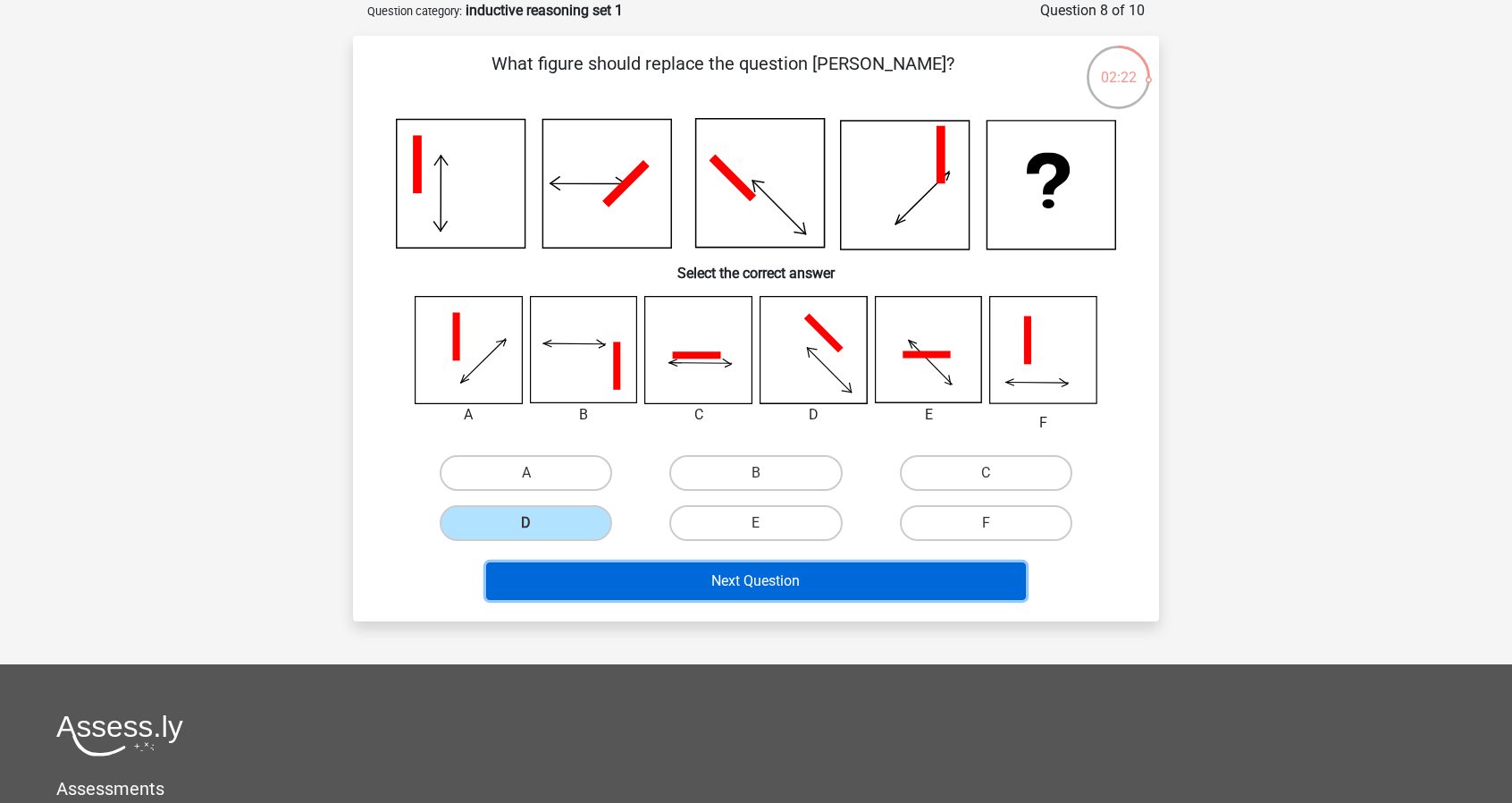
click at [657, 587] on button "Next Question" at bounding box center [756, 581] width 541 height 38
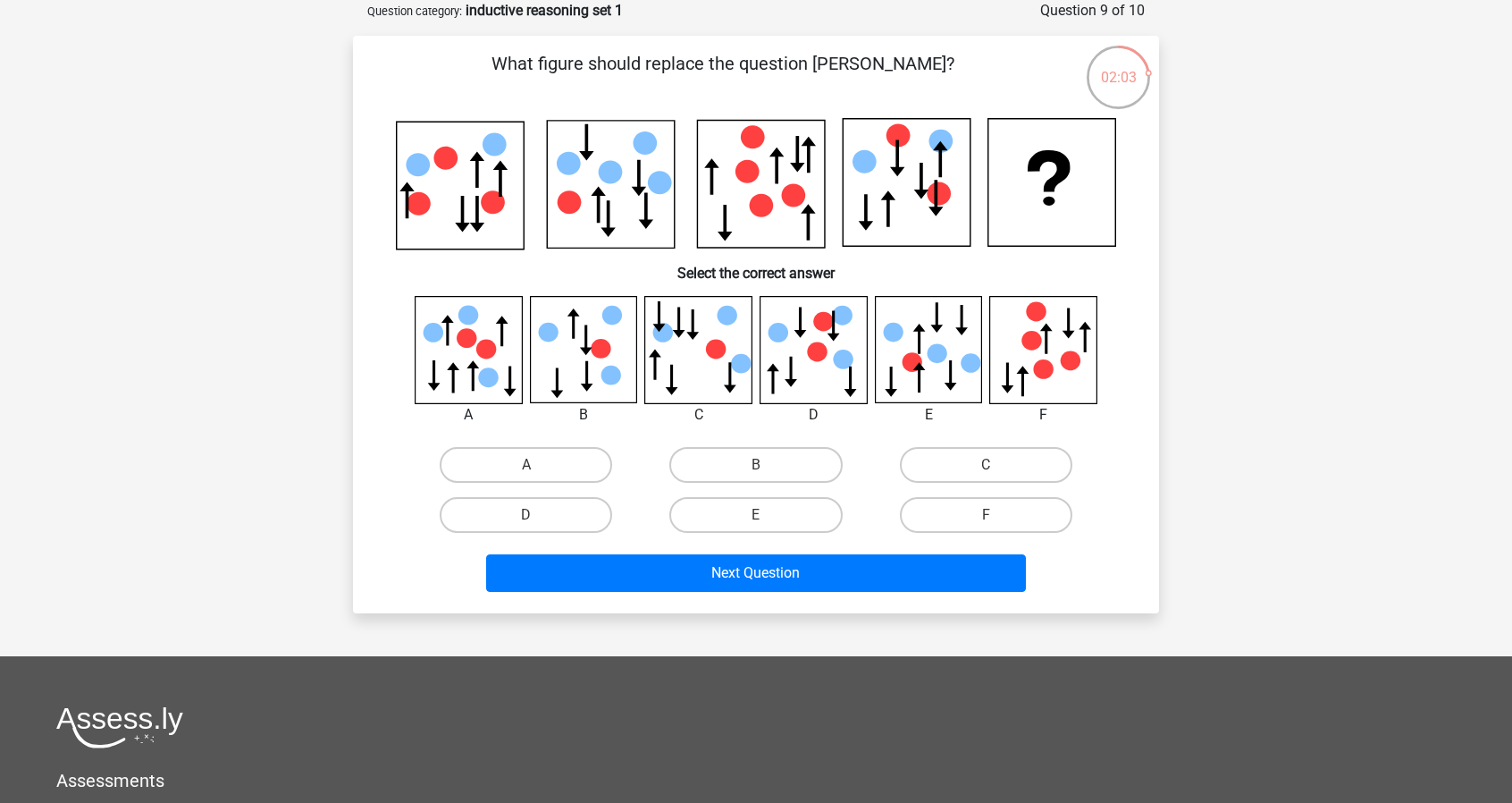
click at [446, 337] on icon at bounding box center [448, 330] width 13 height 31
click at [574, 458] on label "A" at bounding box center [526, 465] width 172 height 36
click at [538, 464] on input "A" at bounding box center [532, 470] width 12 height 12
radio input "true"
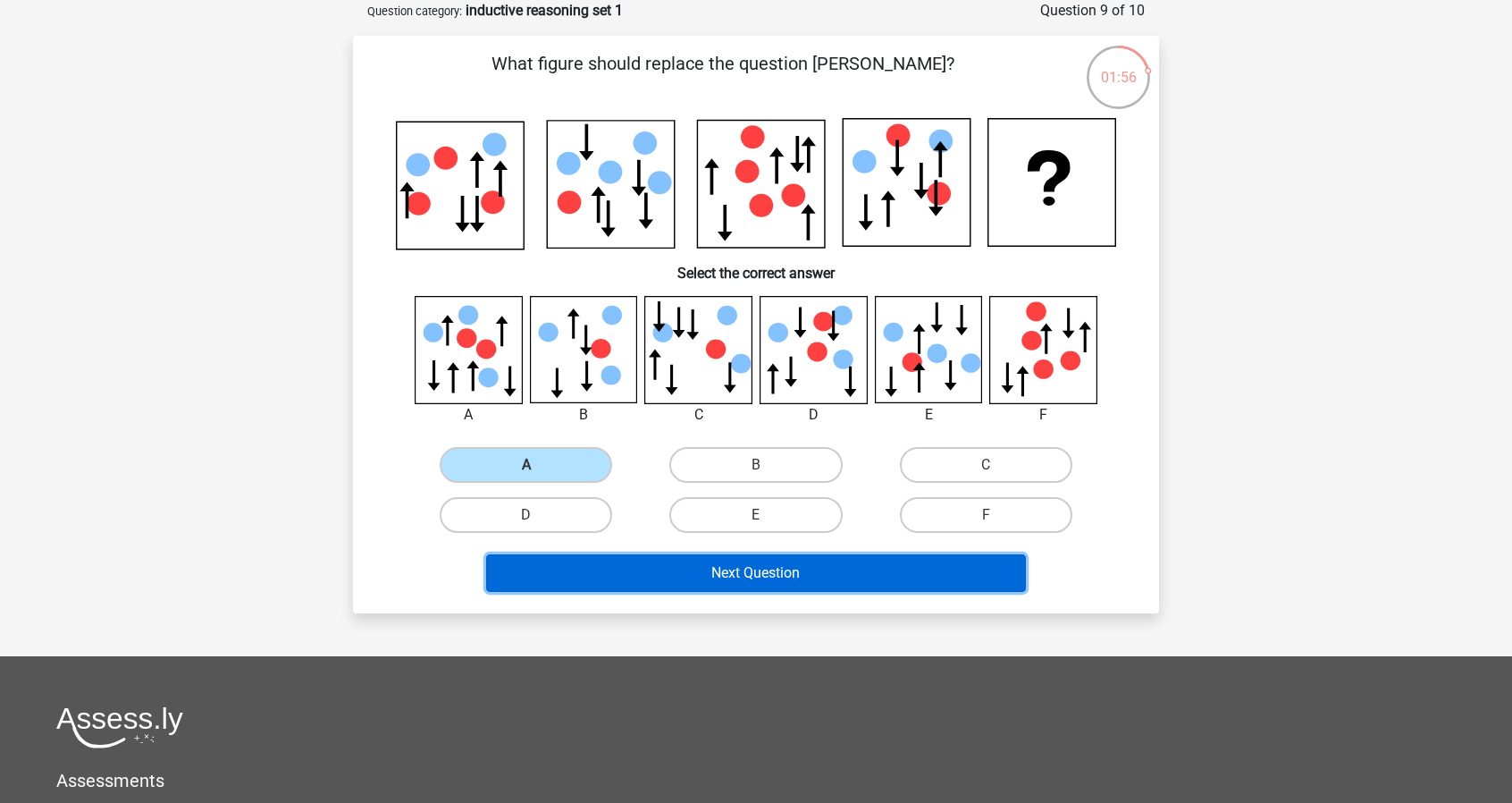
click at [655, 569] on button "Next Question" at bounding box center [756, 573] width 541 height 38
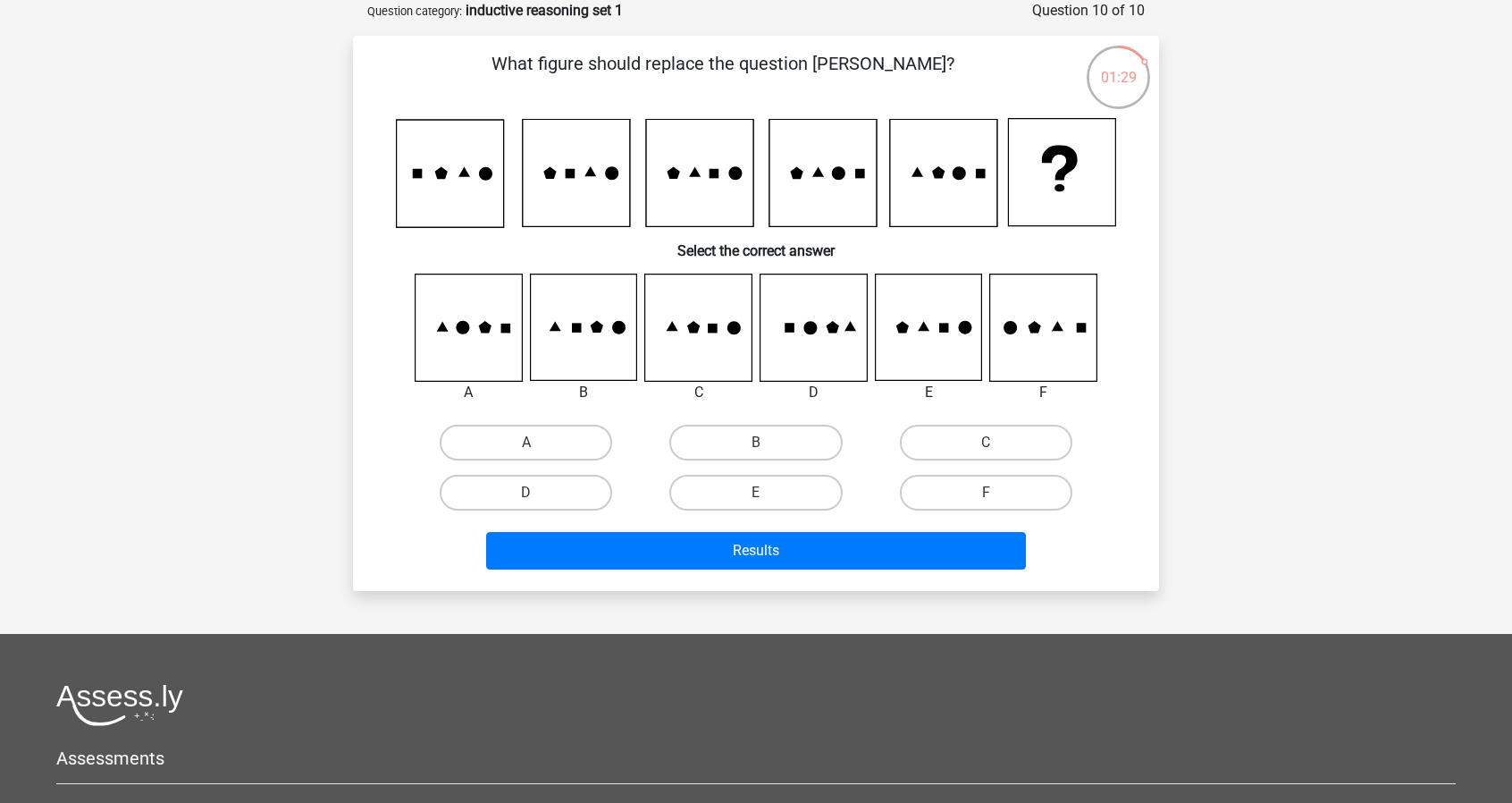
click at [504, 364] on icon at bounding box center [469, 327] width 106 height 106
click at [520, 445] on label "A" at bounding box center [526, 443] width 172 height 36
click at [526, 445] on input "A" at bounding box center [532, 448] width 12 height 12
radio input "true"
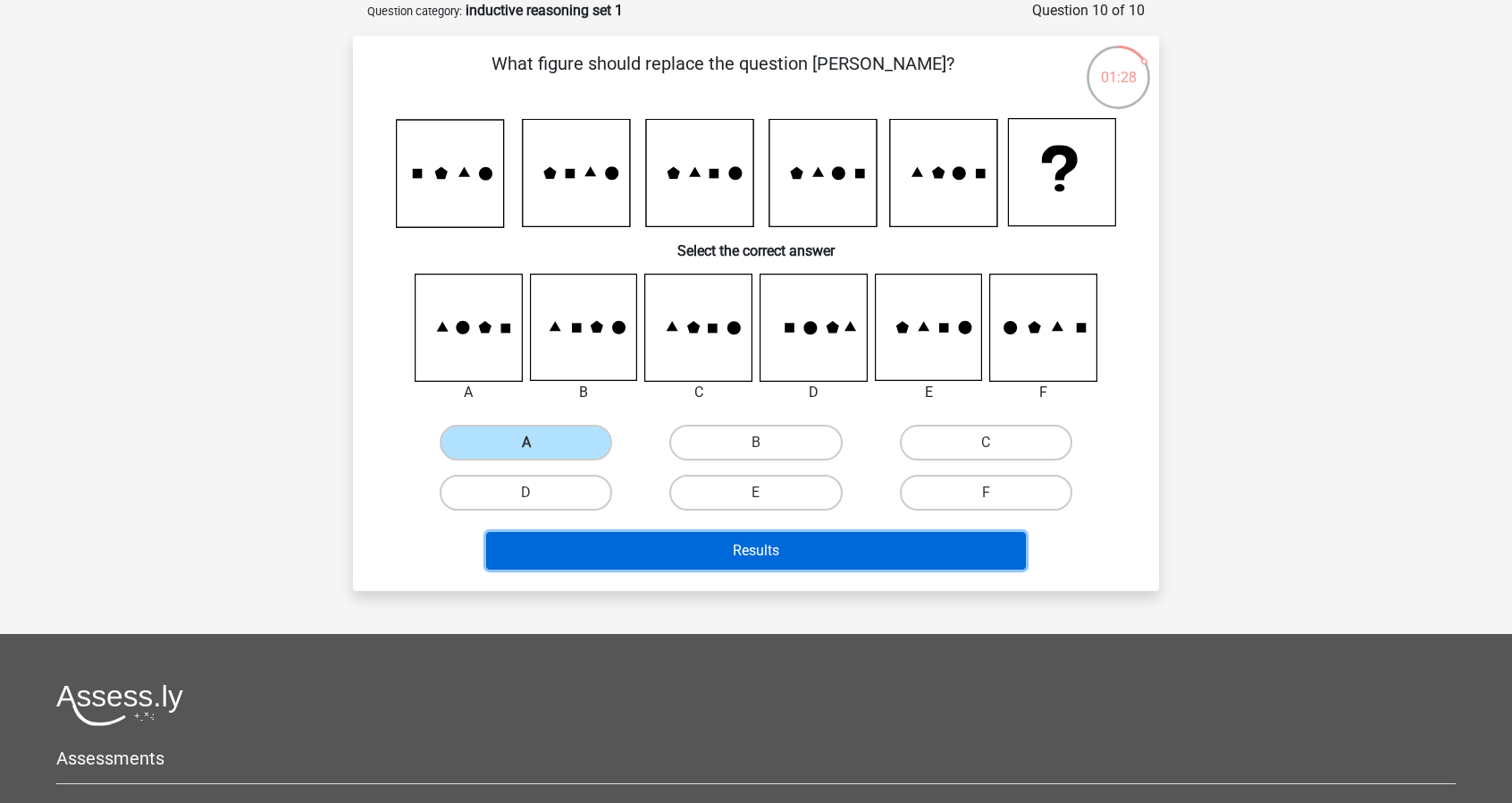
click at [631, 535] on button "Results" at bounding box center [756, 551] width 541 height 38
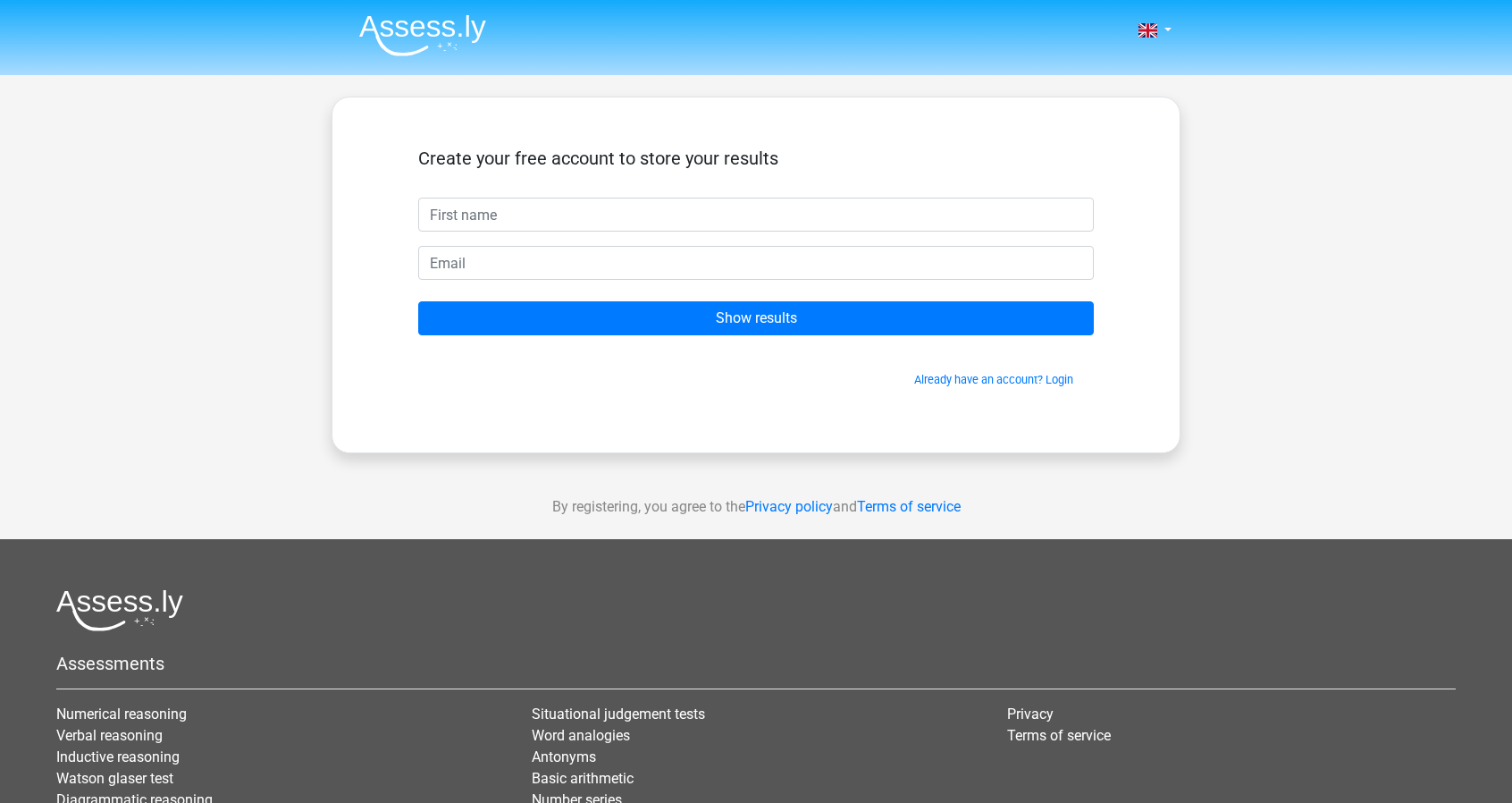
type input "ㅓ"
type input "j"
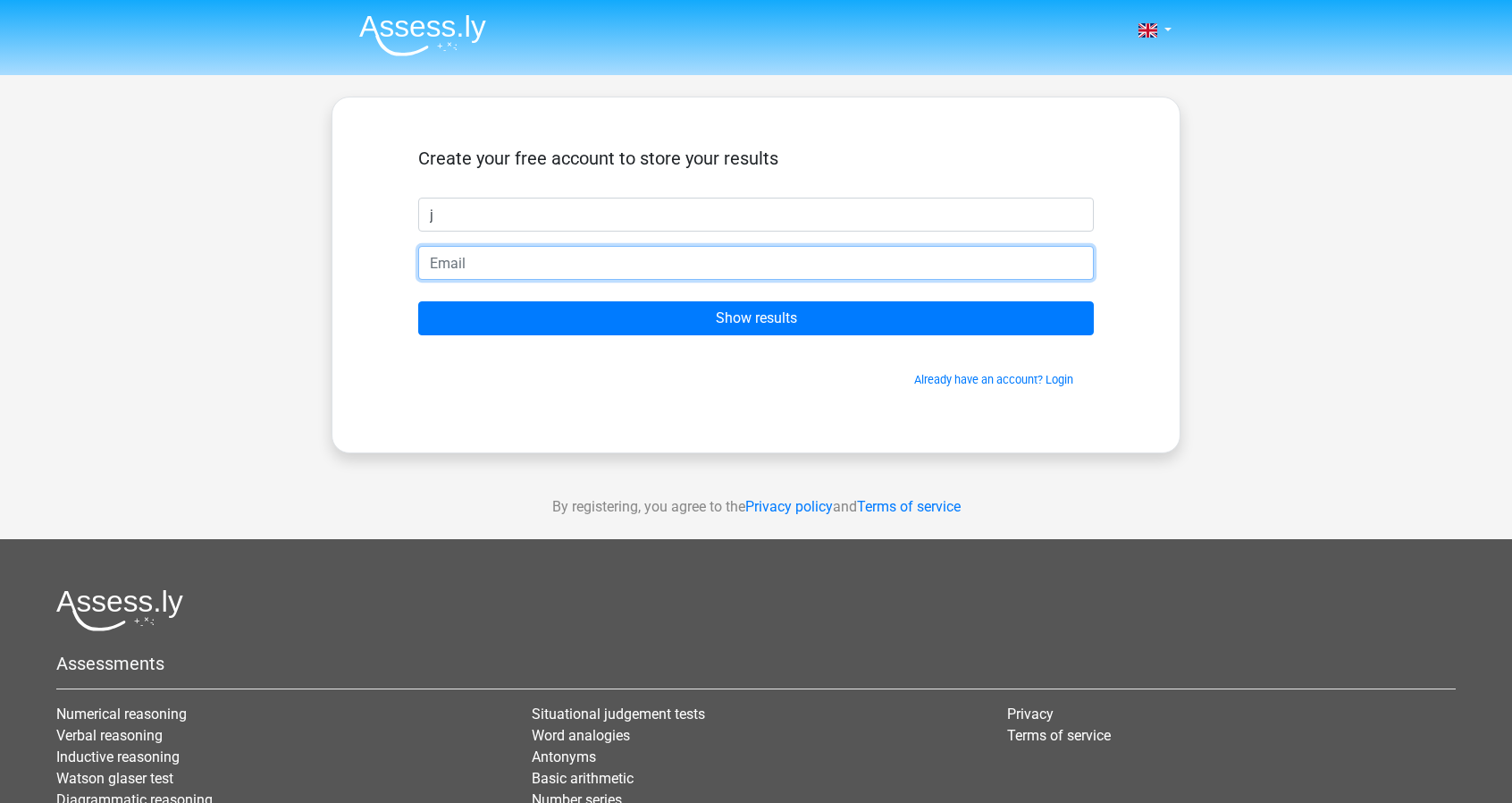
click at [615, 255] on input "email" at bounding box center [756, 263] width 675 height 34
type input "jiwo7190@gmail.com"
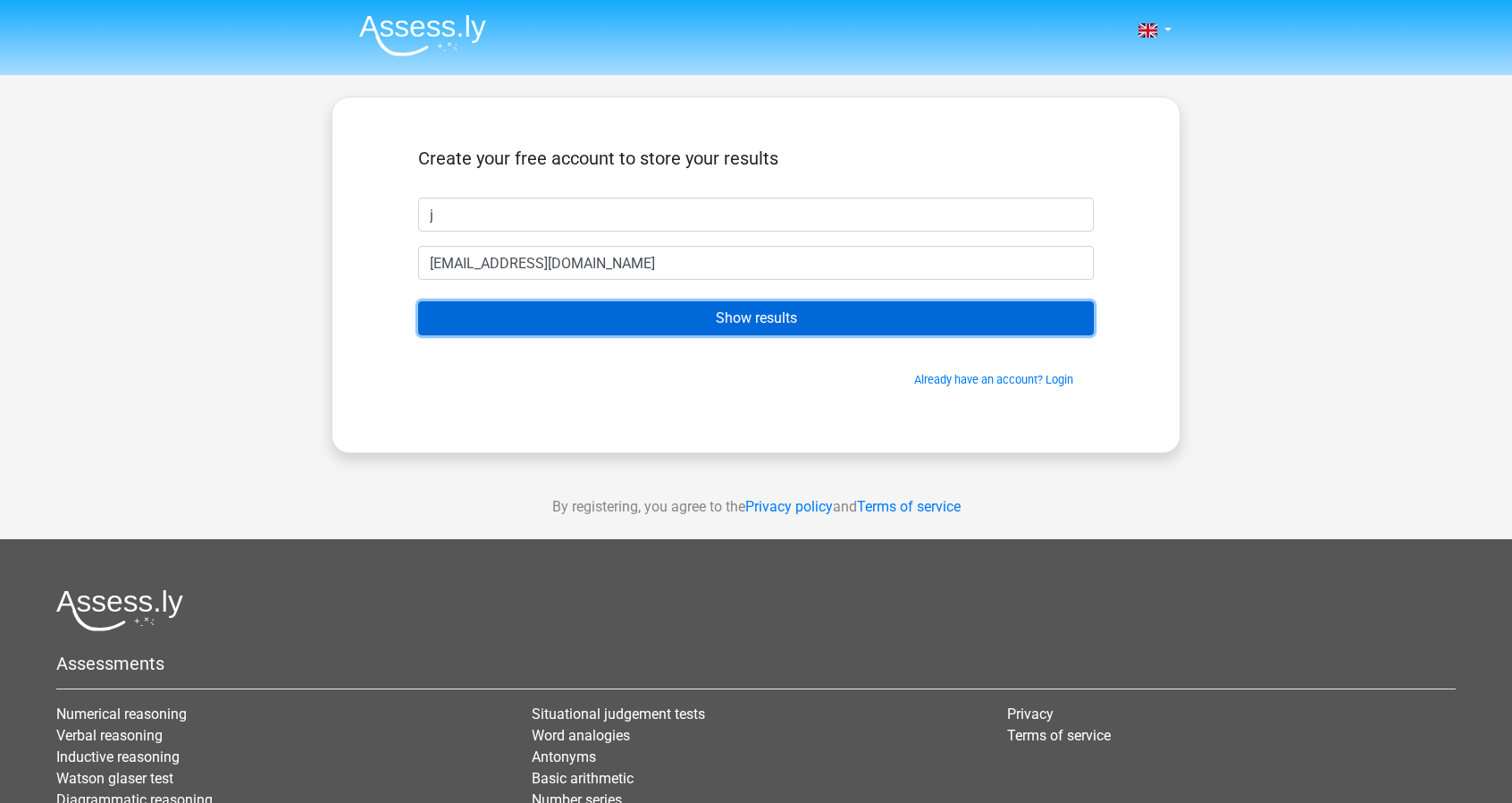
click at [585, 303] on input "Show results" at bounding box center [756, 318] width 675 height 34
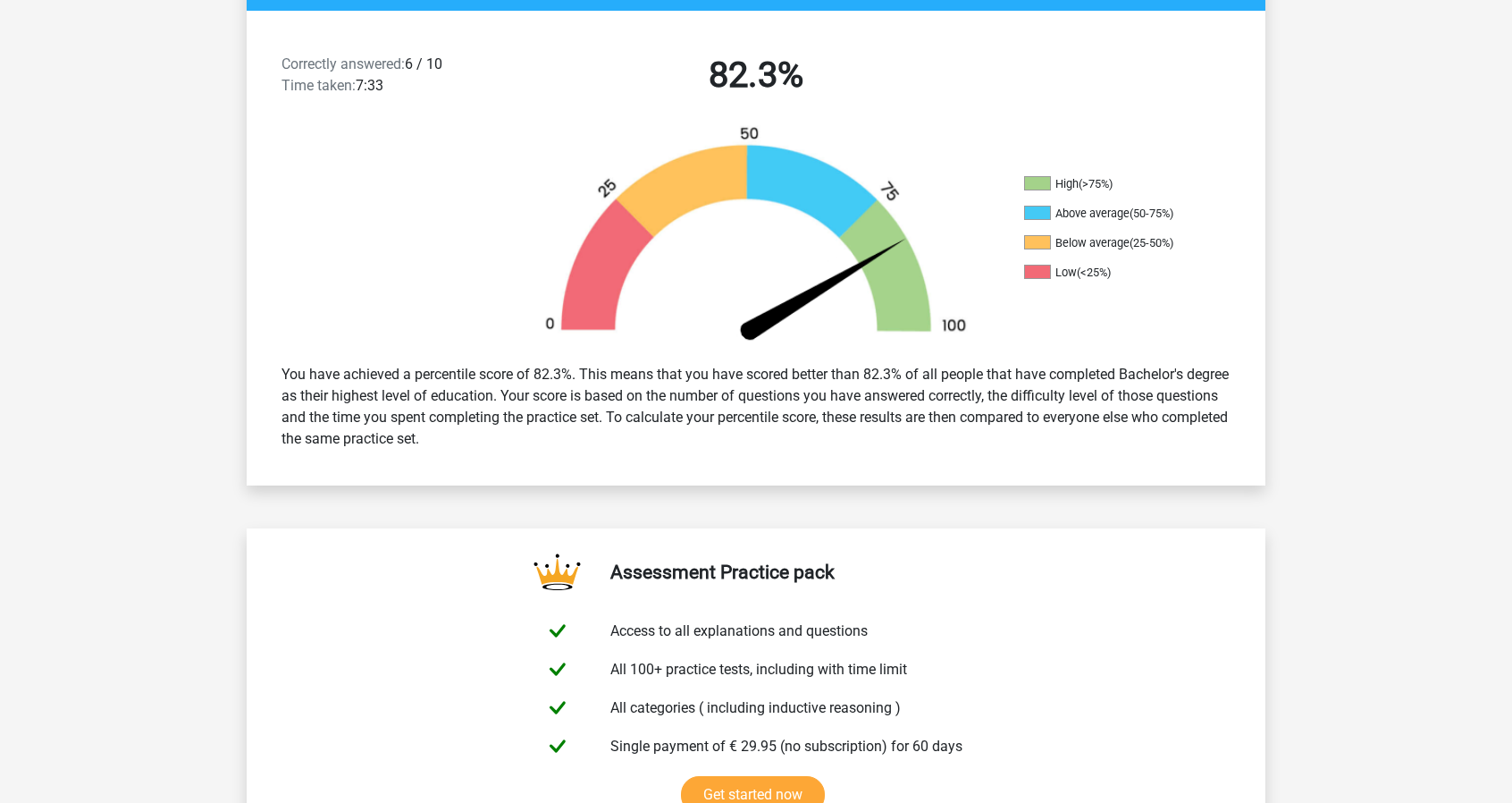
scroll to position [447, 0]
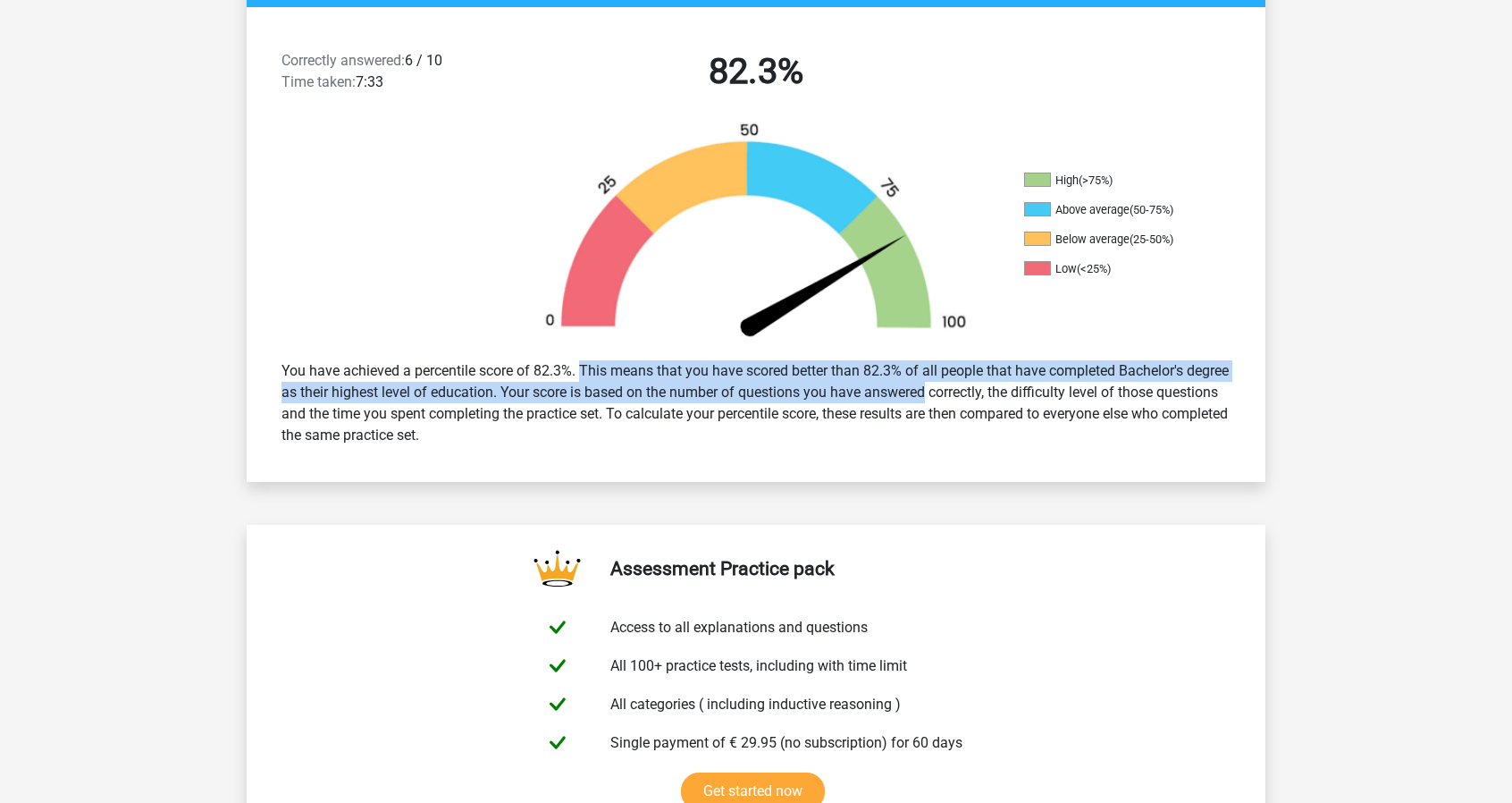
drag, startPoint x: 556, startPoint y: 374, endPoint x: 910, endPoint y: 403, distance: 355.2
click at [910, 403] on div "You have achieved a percentile score of 82.3%. This means that you have scored …" at bounding box center [756, 402] width 976 height 100
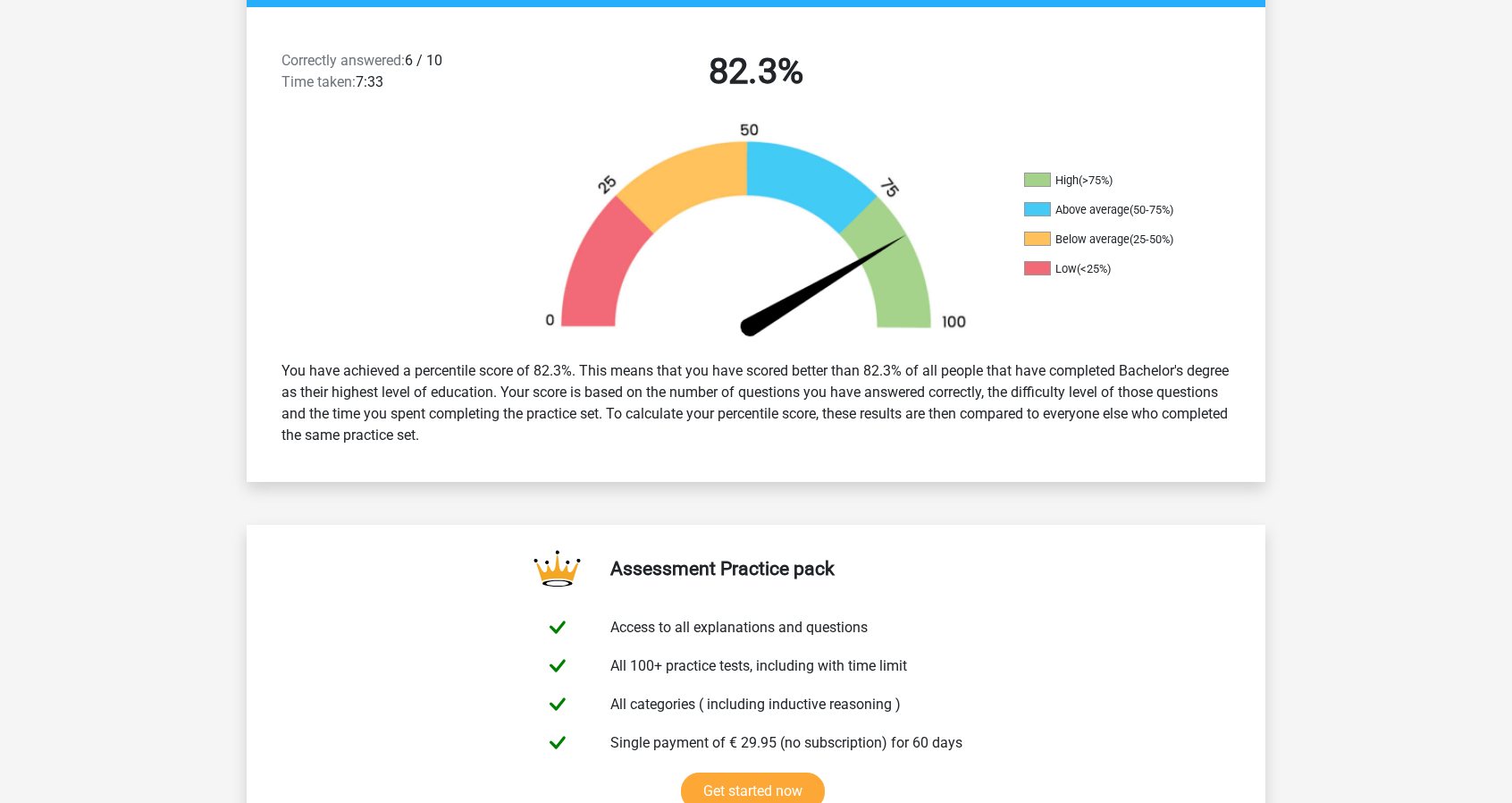
click at [914, 398] on div "You have achieved a percentile score of 82.3%. This means that you have scored …" at bounding box center [756, 402] width 976 height 100
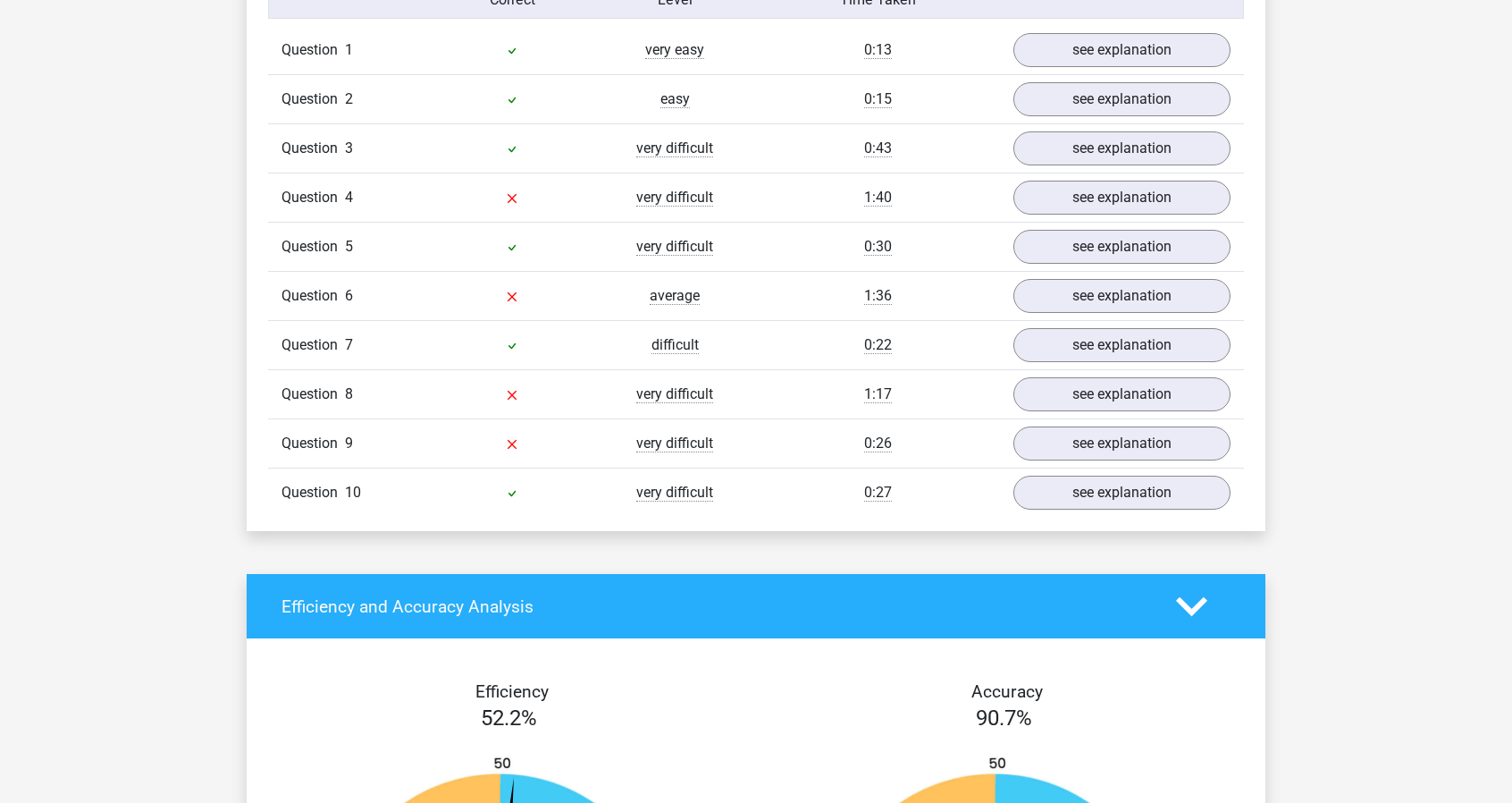
scroll to position [1520, 0]
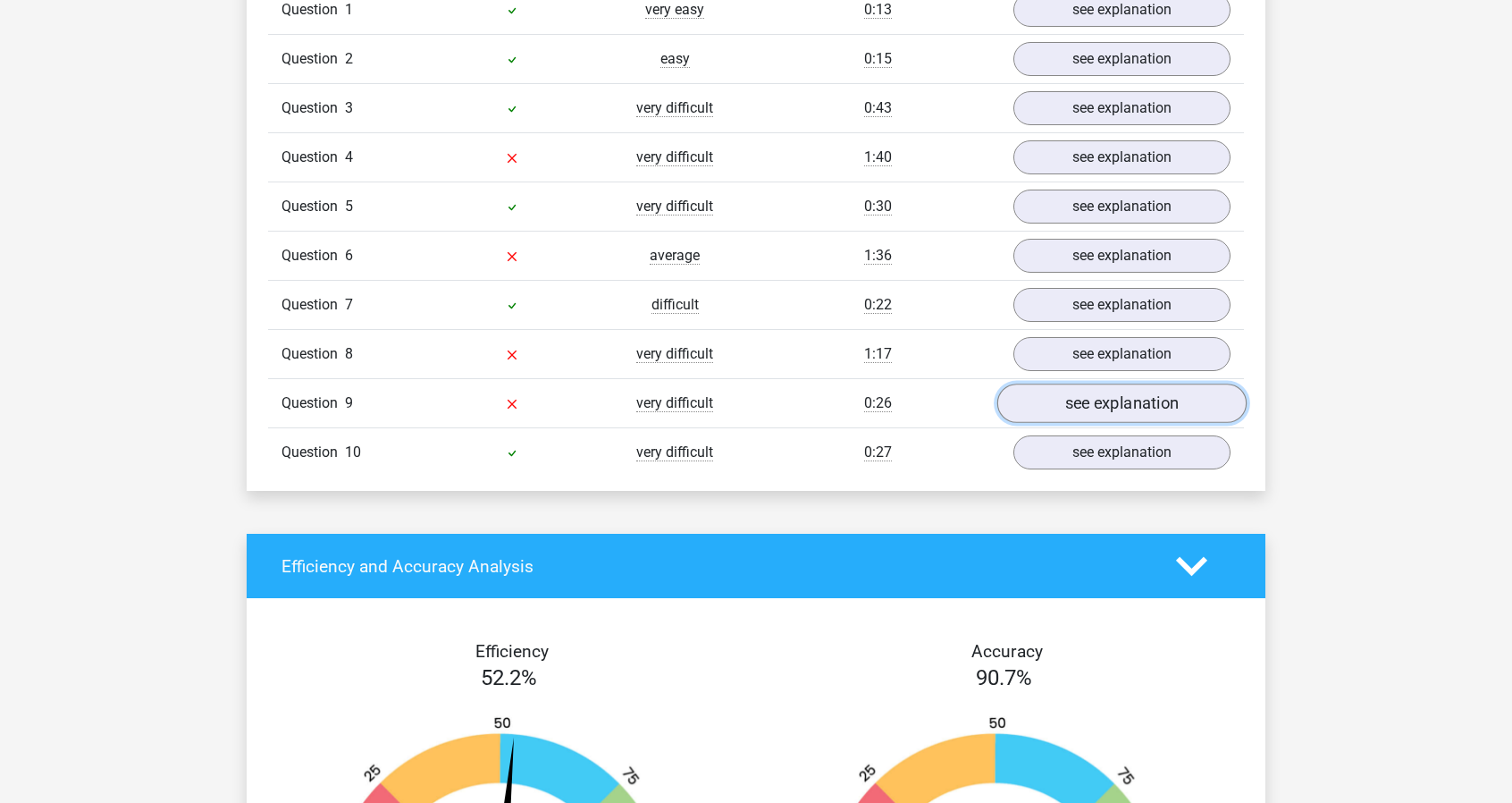
click at [1065, 384] on link "see explanation" at bounding box center [1122, 404] width 250 height 40
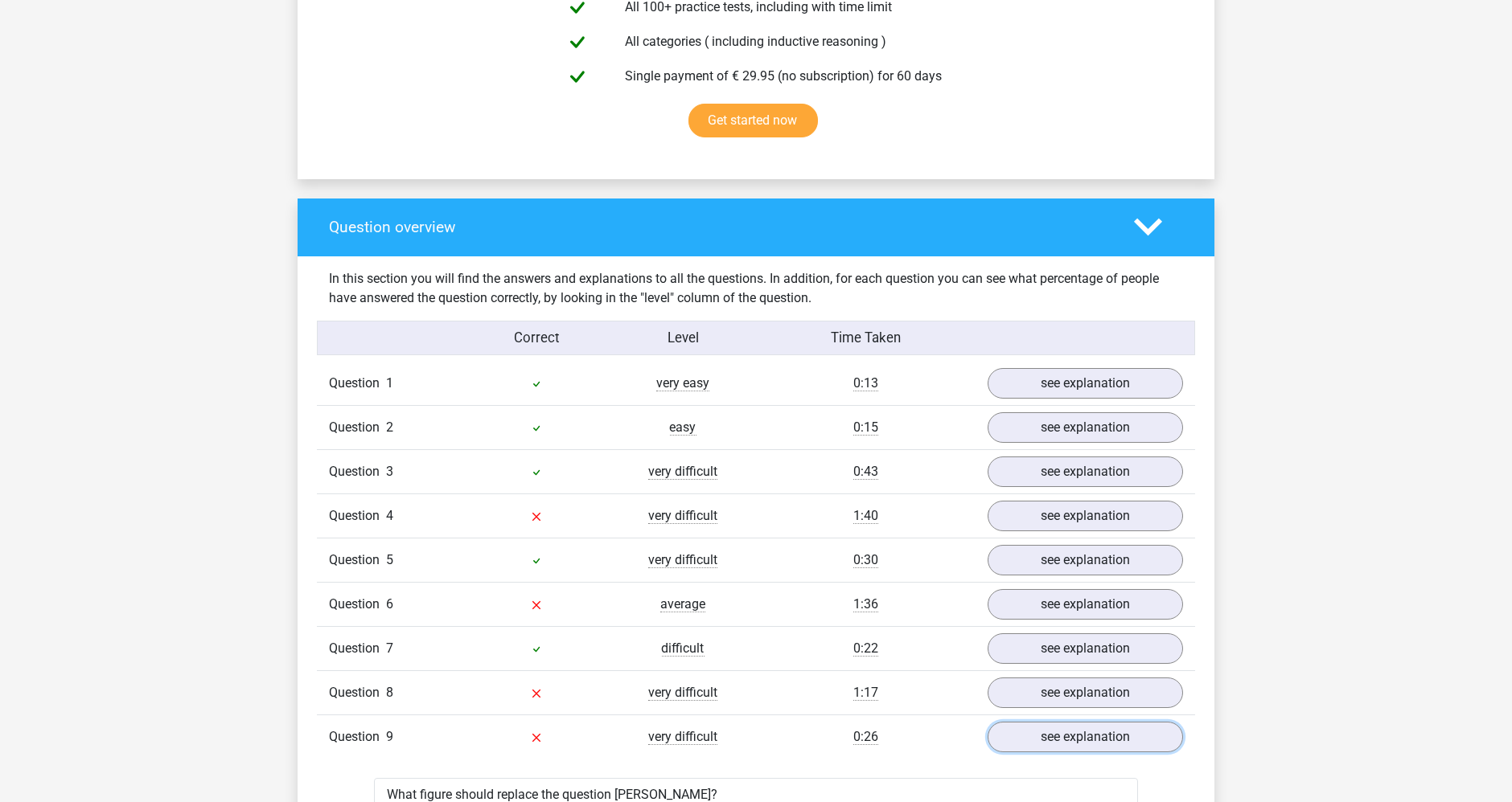
scroll to position [973, 0]
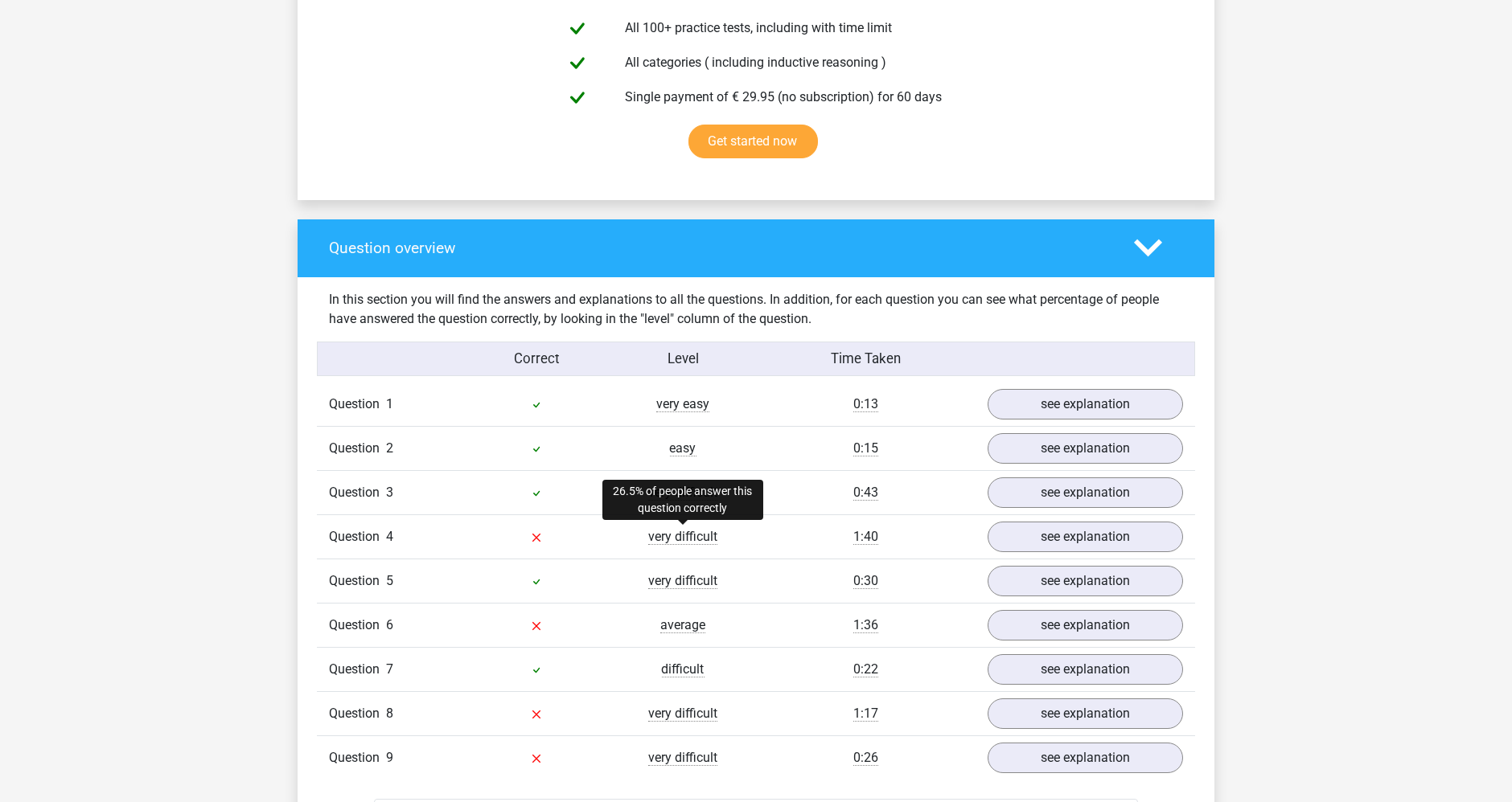
click at [669, 538] on span "very difficult" at bounding box center [683, 537] width 69 height 16
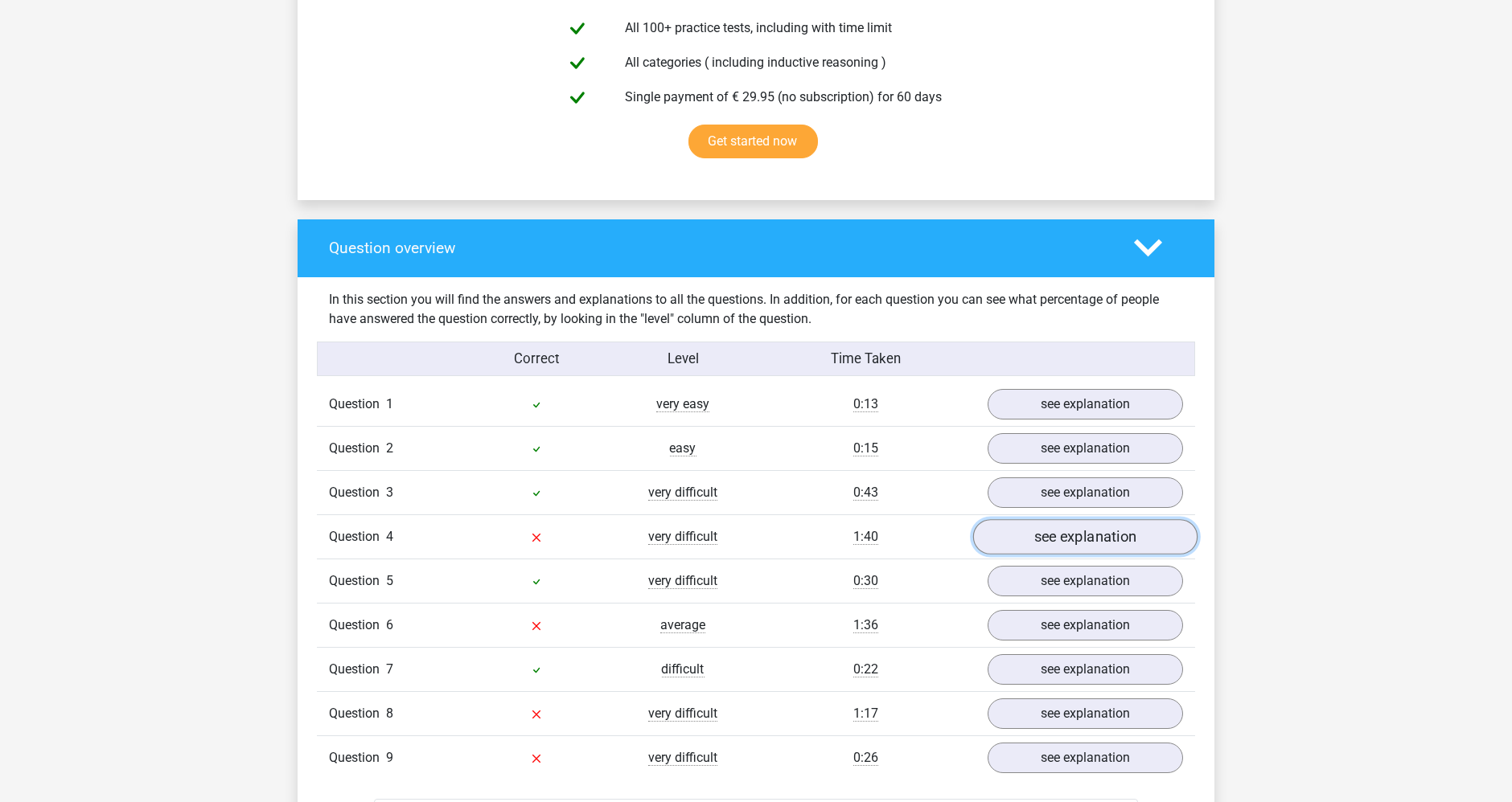
click at [1156, 526] on link "see explanation" at bounding box center [1085, 537] width 225 height 36
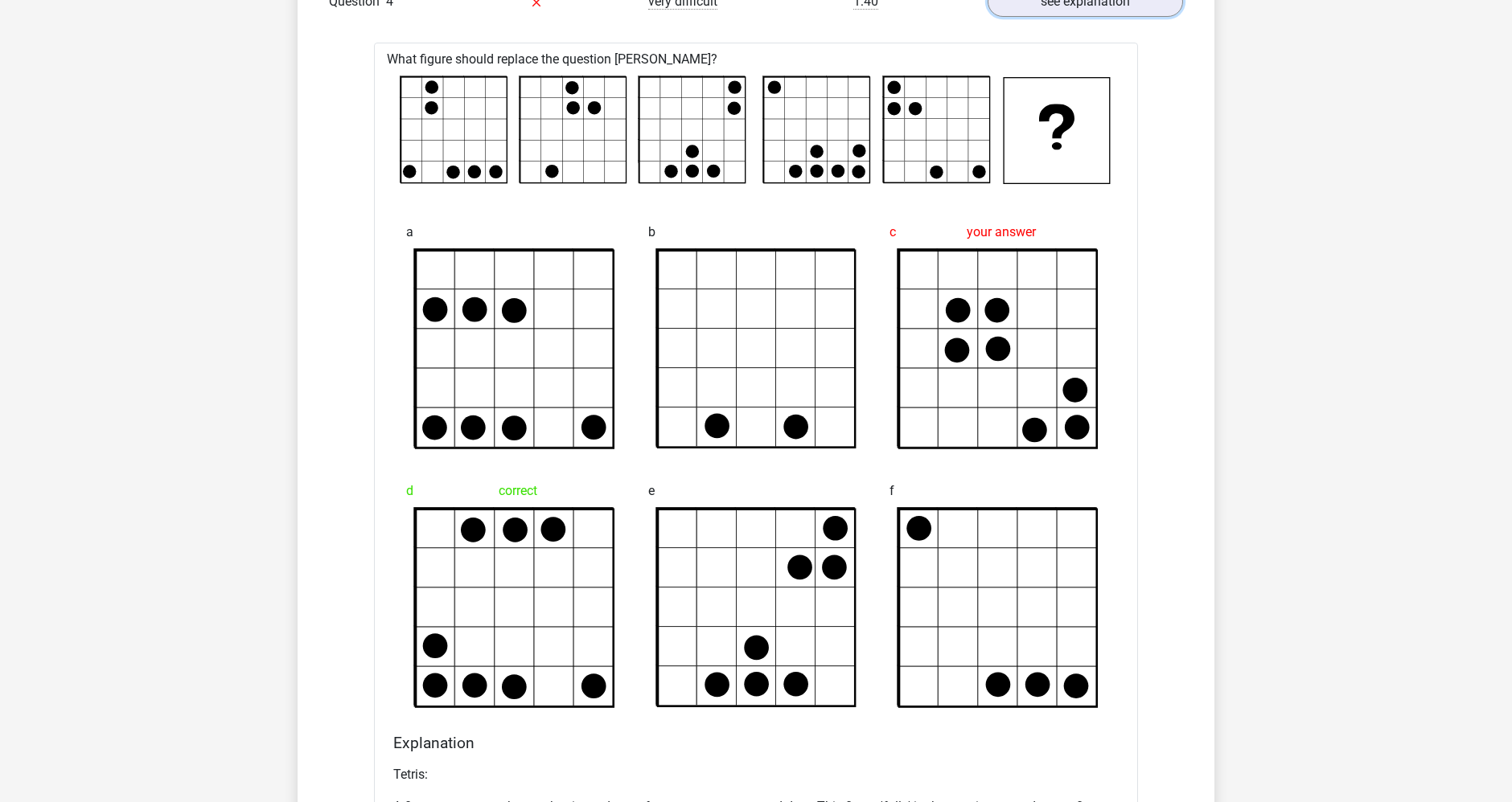
scroll to position [1777, 0]
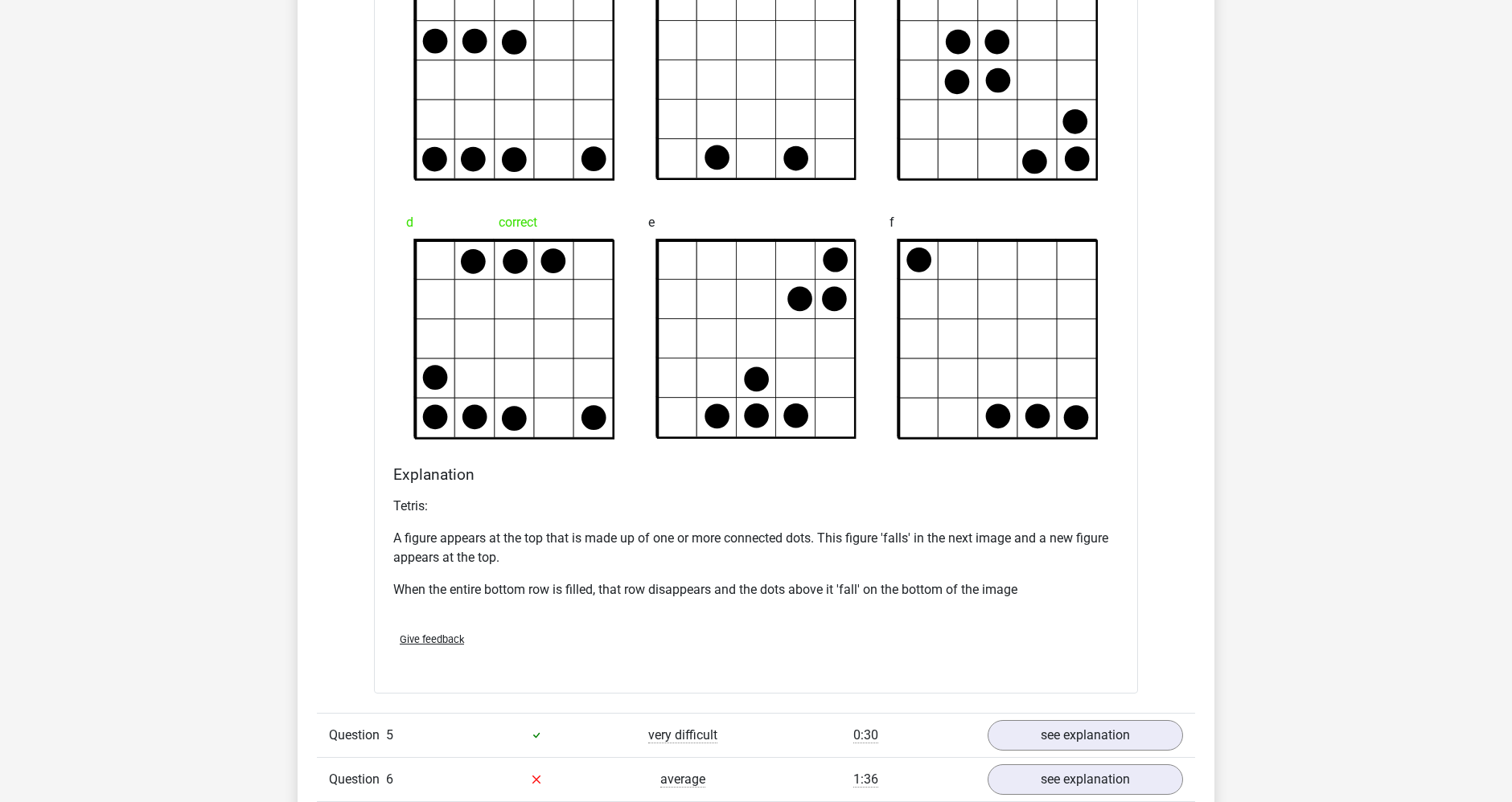
click at [415, 542] on p "A figure appears at the top that is made up of one or more connected dots. This…" at bounding box center [756, 548] width 726 height 39
click at [499, 539] on p "A figure appears at the top that is made up of one or more connected dots. This…" at bounding box center [756, 548] width 726 height 39
drag, startPoint x: 537, startPoint y: 531, endPoint x: 620, endPoint y: 535, distance: 83.1
click at [620, 535] on p "A figure appears at the top that is made up of one or more connected dots. This…" at bounding box center [756, 548] width 726 height 39
click at [666, 535] on p "A figure appears at the top that is made up of one or more connected dots. This…" at bounding box center [756, 548] width 726 height 39
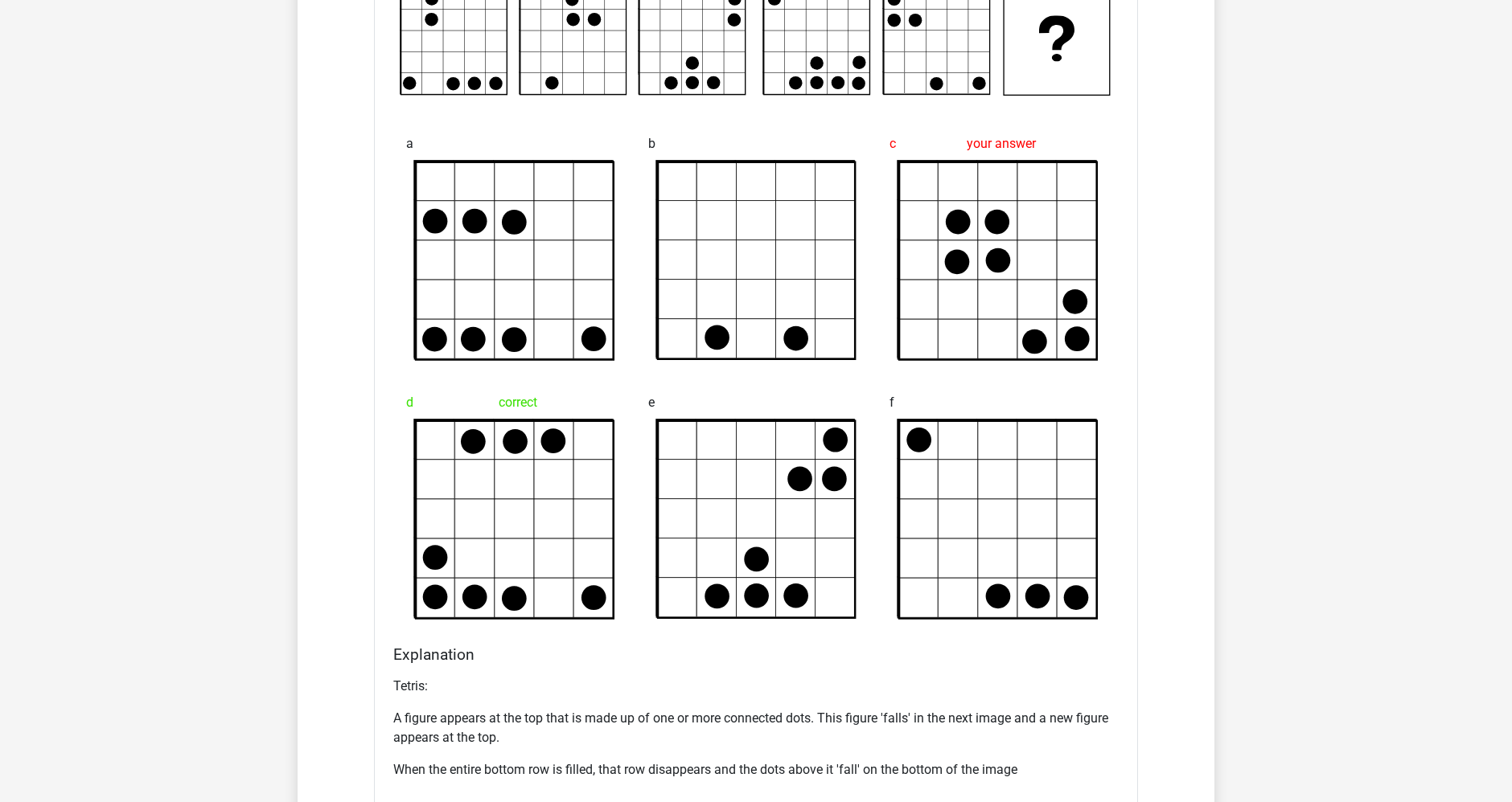
scroll to position [1598, 0]
drag, startPoint x: 832, startPoint y: 713, endPoint x: 921, endPoint y: 703, distance: 89.6
click at [920, 703] on div "Tetris: A figure appears at the top that is made up of one or more connected do…" at bounding box center [756, 733] width 726 height 128
click at [1011, 708] on p "A figure appears at the top that is made up of one or more connected dots. This…" at bounding box center [756, 728] width 726 height 39
drag, startPoint x: 902, startPoint y: 703, endPoint x: 1151, endPoint y: 719, distance: 249.5
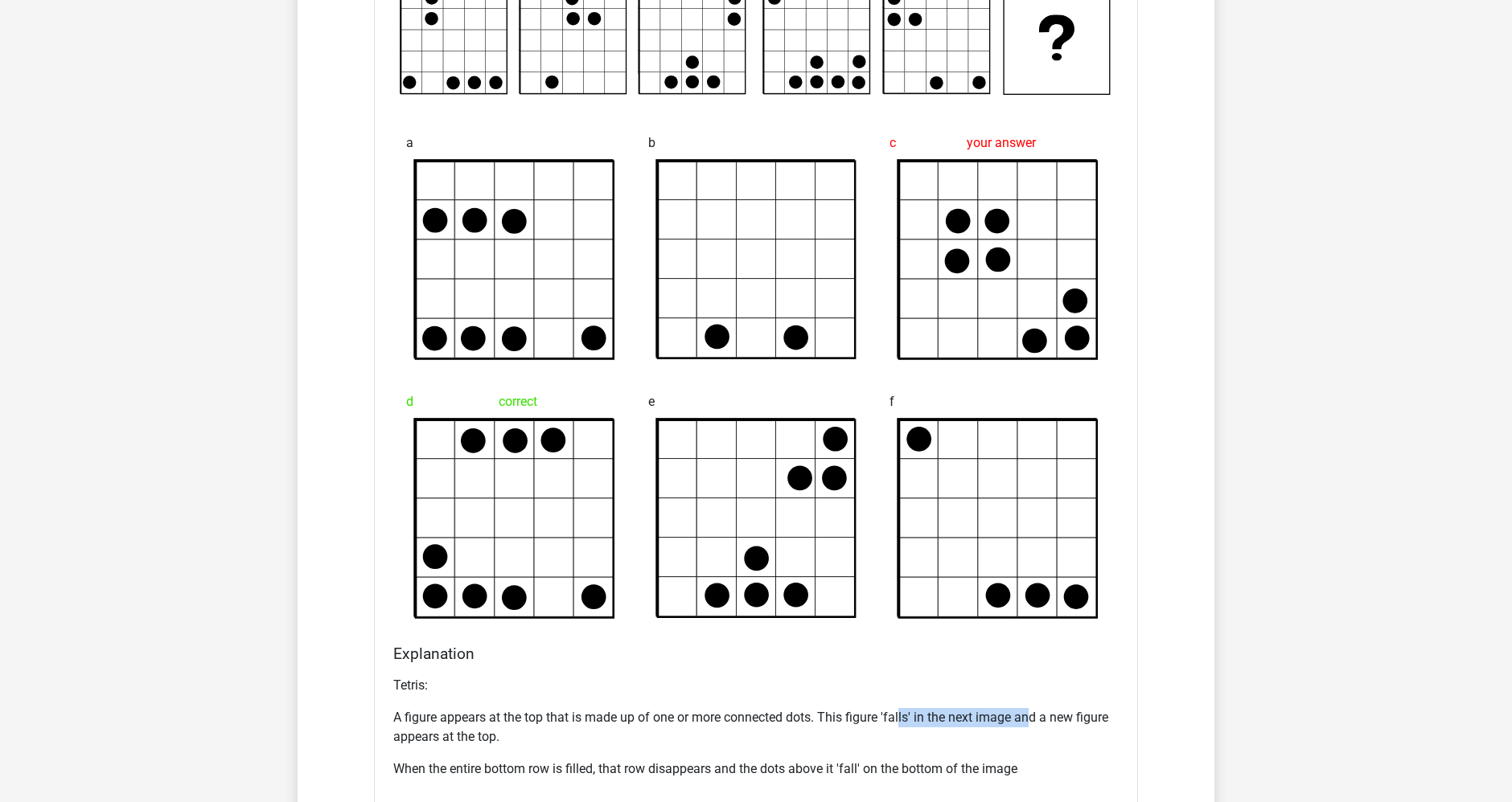
click at [1051, 711] on div "Tetris: A figure appears at the top that is made up of one or more connected do…" at bounding box center [756, 733] width 726 height 128
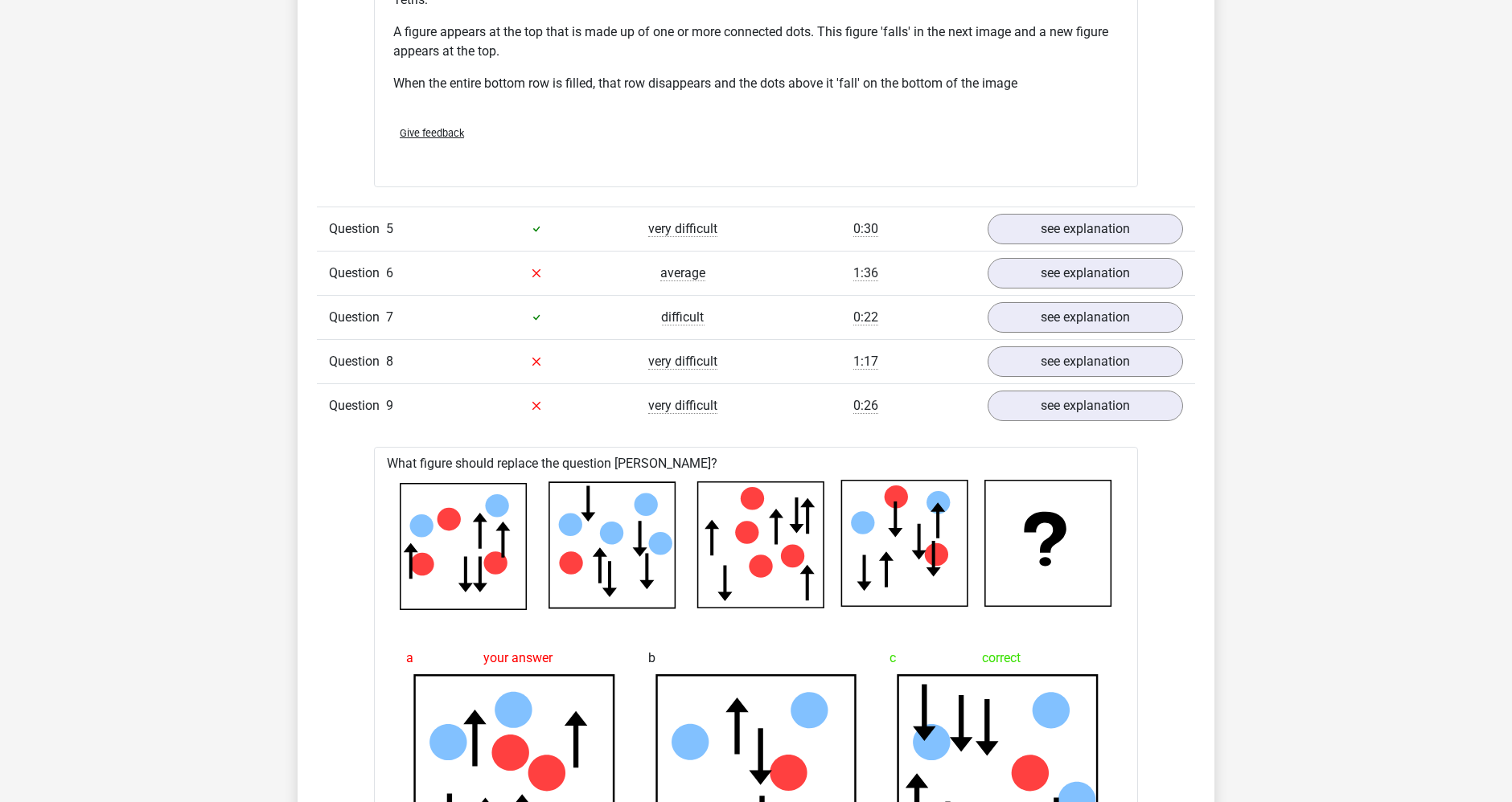
scroll to position [2312, 0]
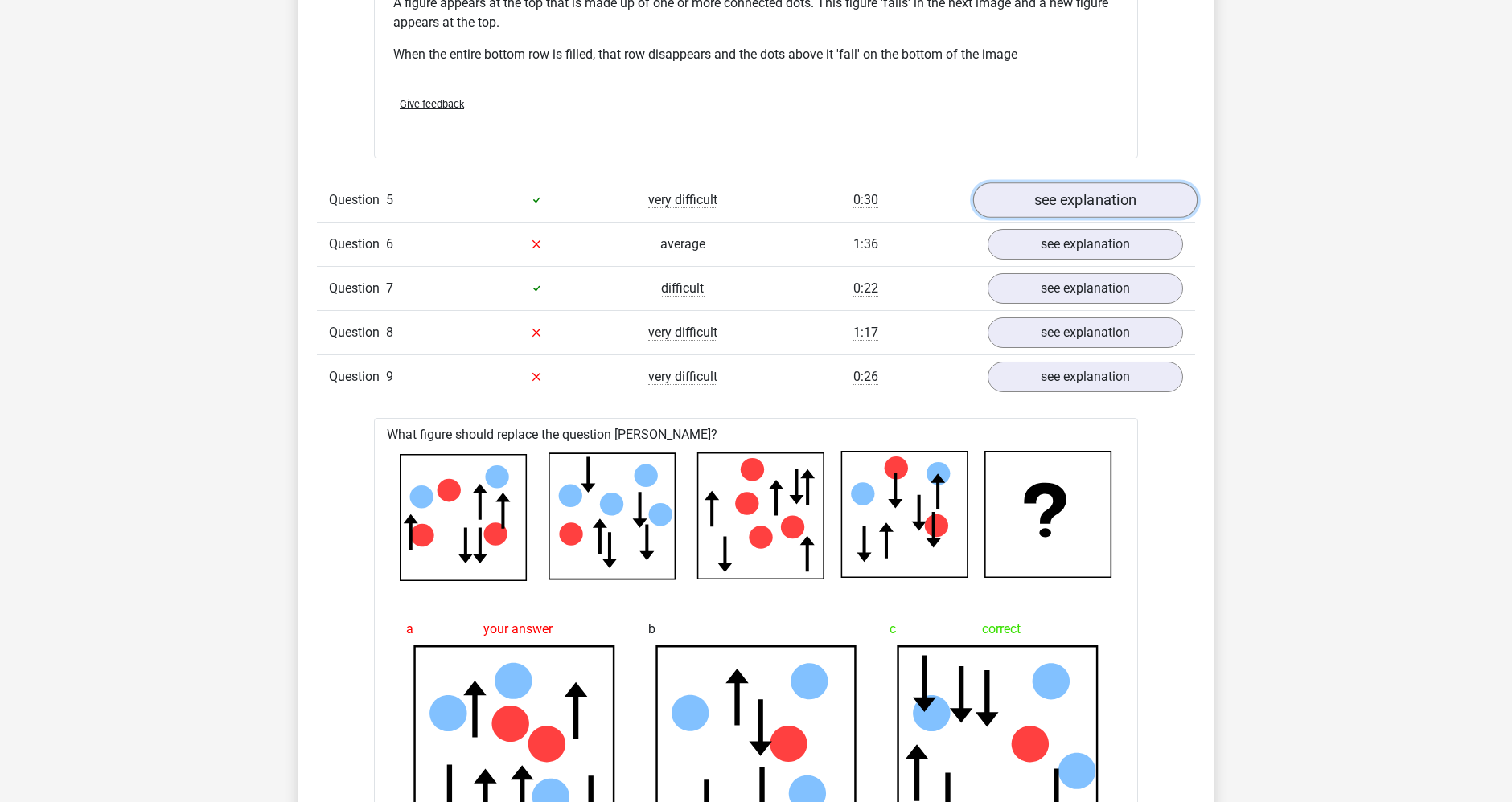
click at [1022, 185] on link "see explanation" at bounding box center [1085, 200] width 225 height 36
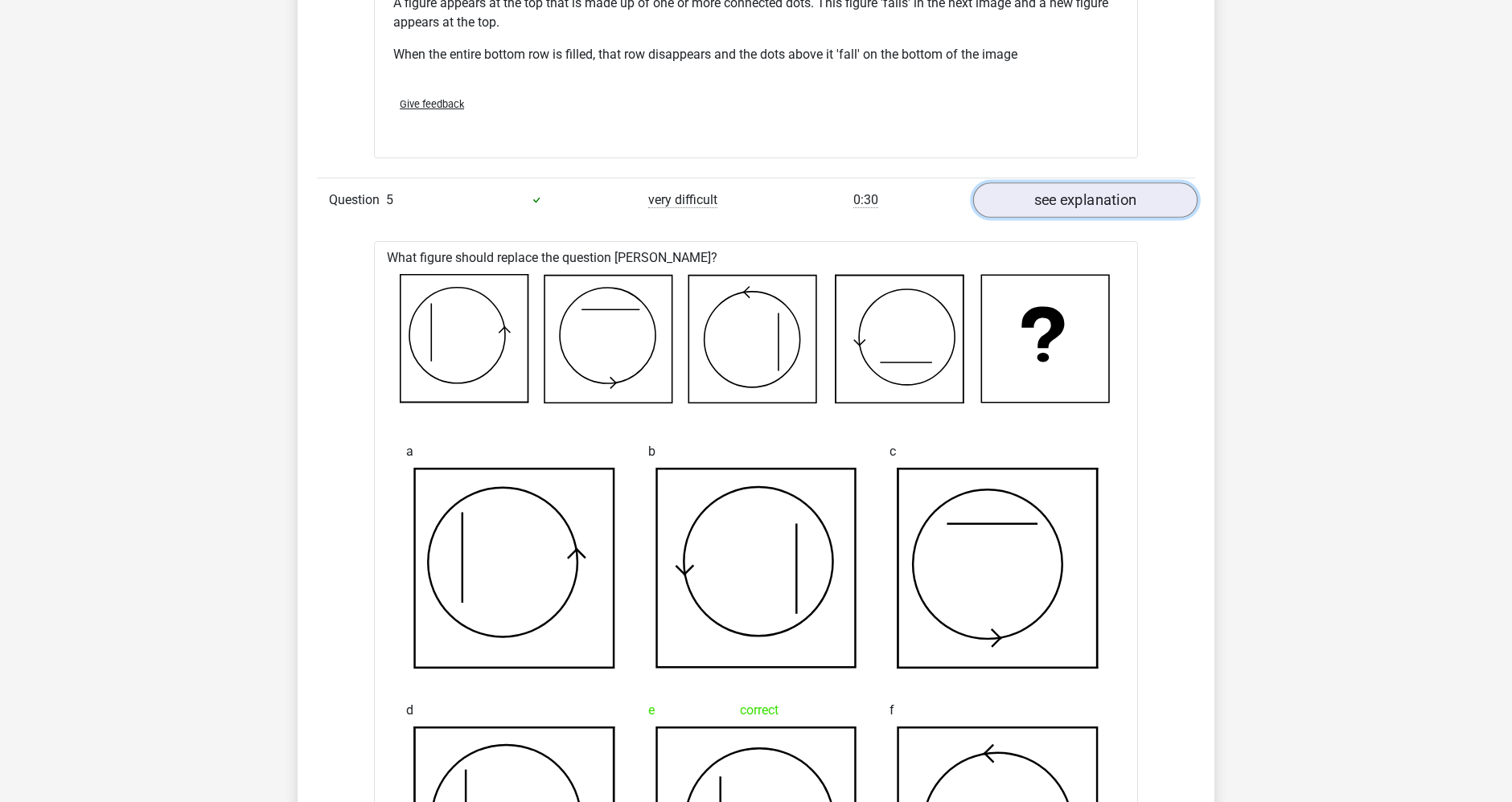
click at [1022, 185] on link "see explanation" at bounding box center [1085, 200] width 225 height 36
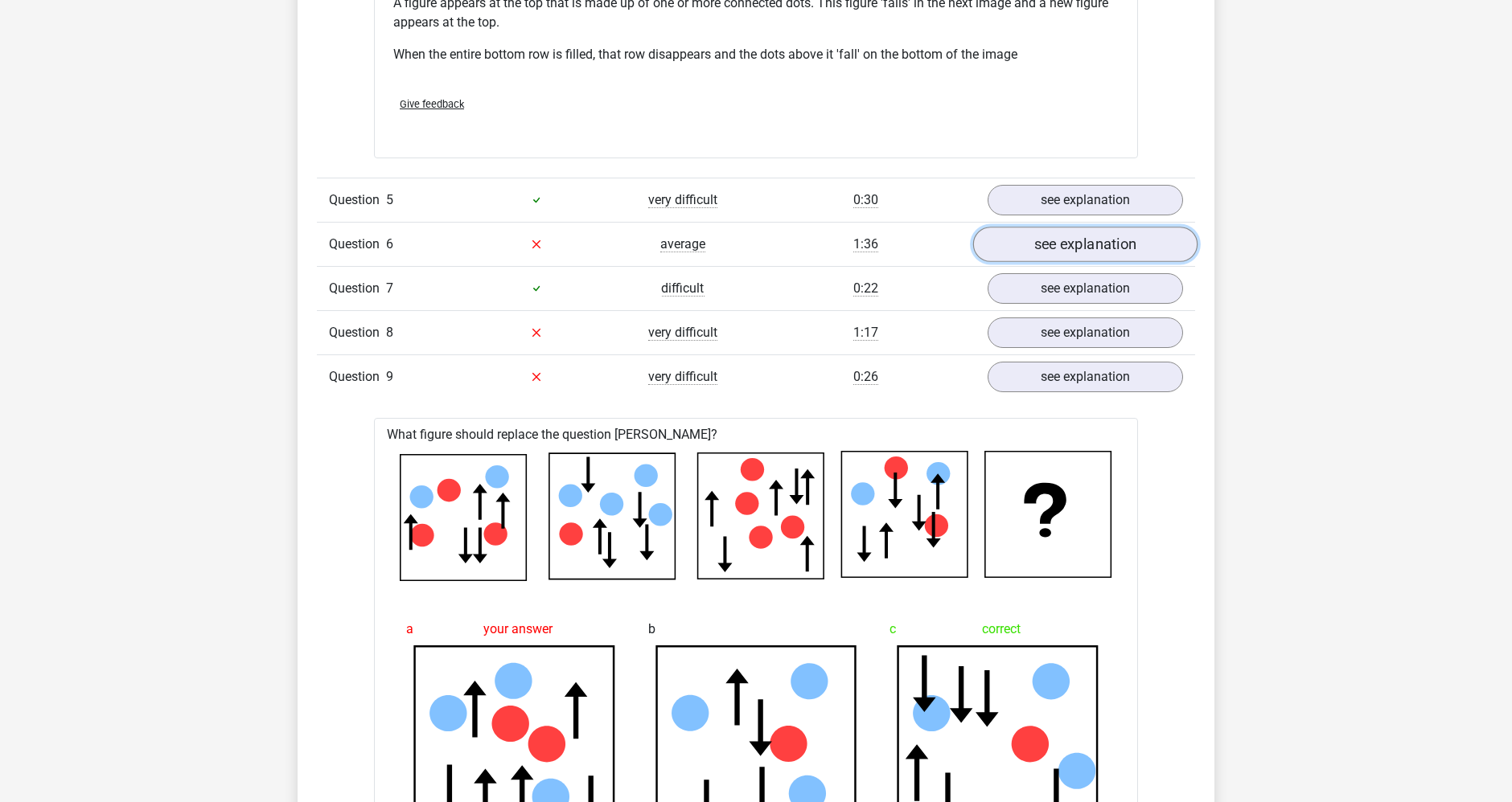
click at [1024, 227] on link "see explanation" at bounding box center [1085, 245] width 225 height 36
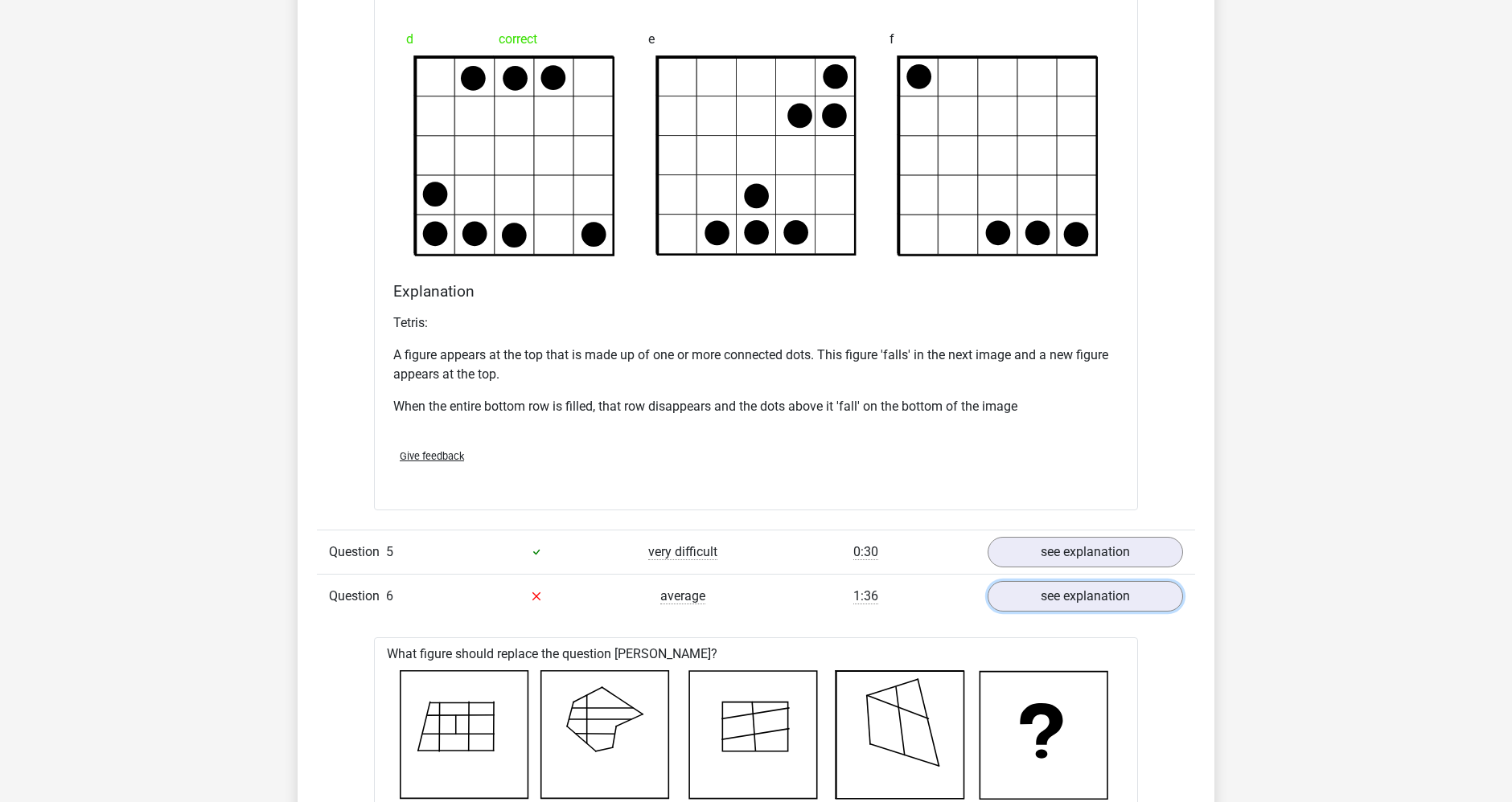
scroll to position [1955, 0]
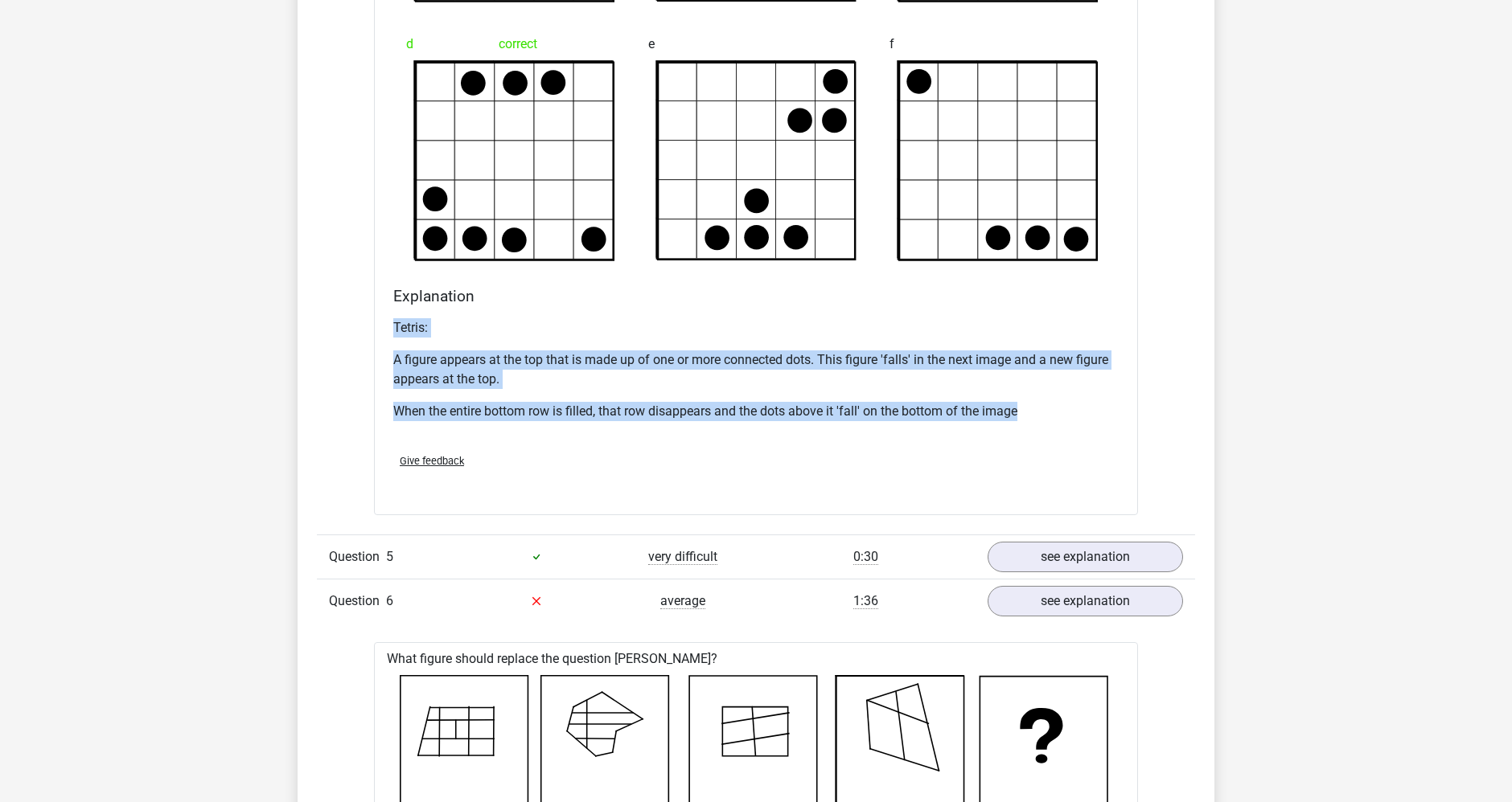
drag, startPoint x: 381, startPoint y: 324, endPoint x: 1135, endPoint y: 414, distance: 759.4
copy div "Tetris: A figure appears at the top that is made up of one or more connected do…"
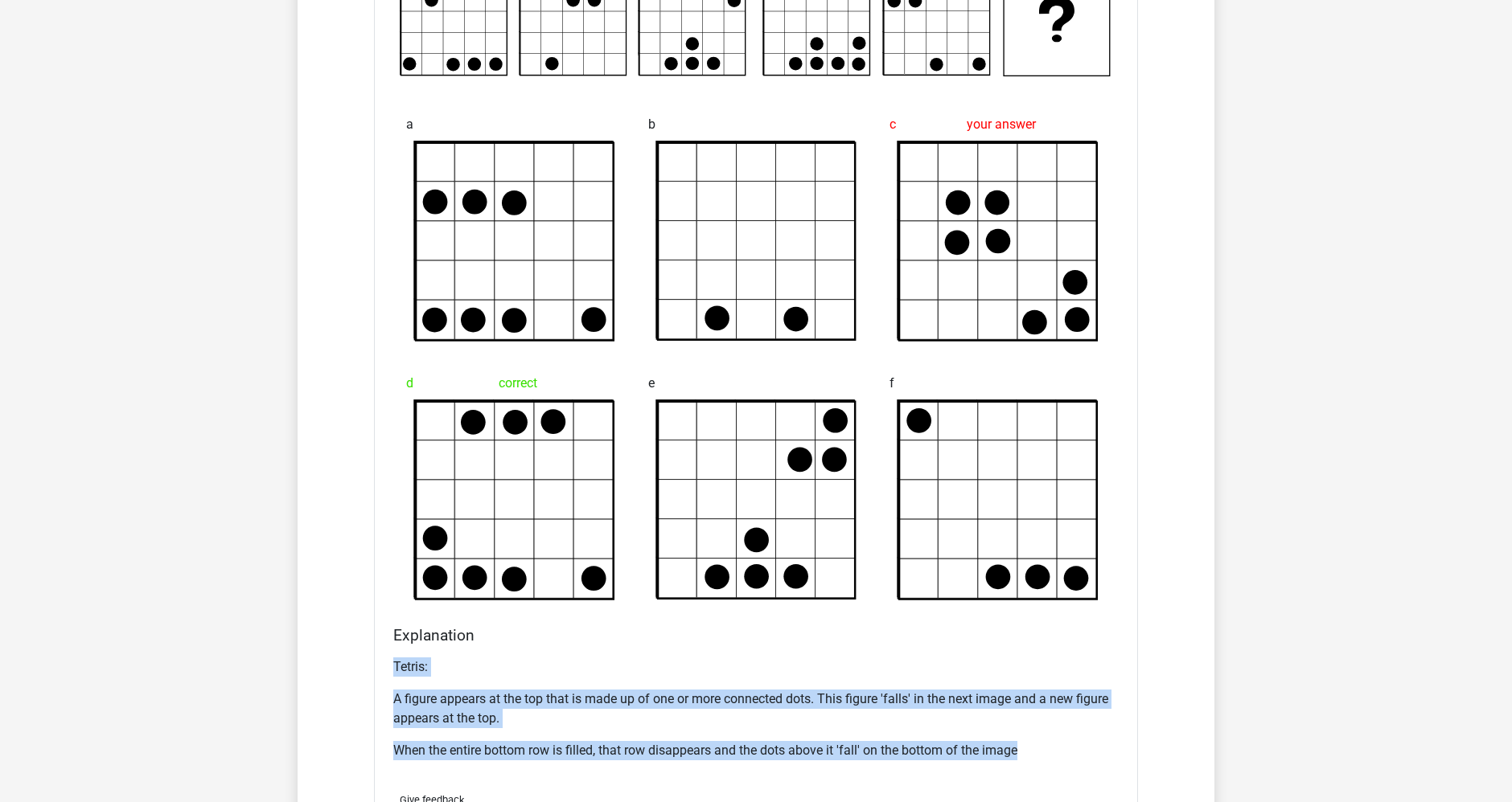
scroll to position [1509, 0]
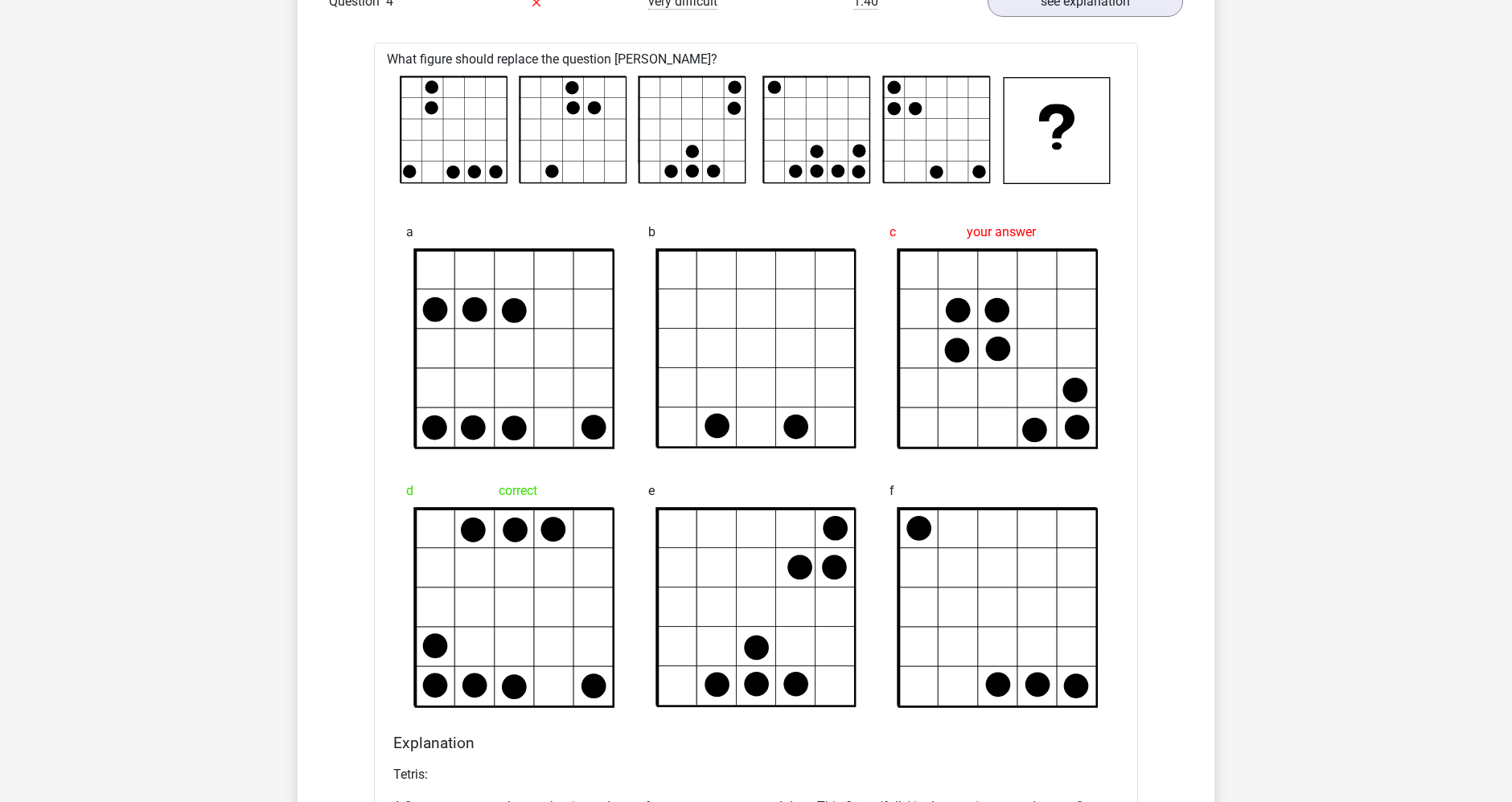
drag, startPoint x: 1021, startPoint y: 170, endPoint x: 1022, endPoint y: 152, distance: 18.0
click at [1020, 162] on rect at bounding box center [1058, 131] width 106 height 106
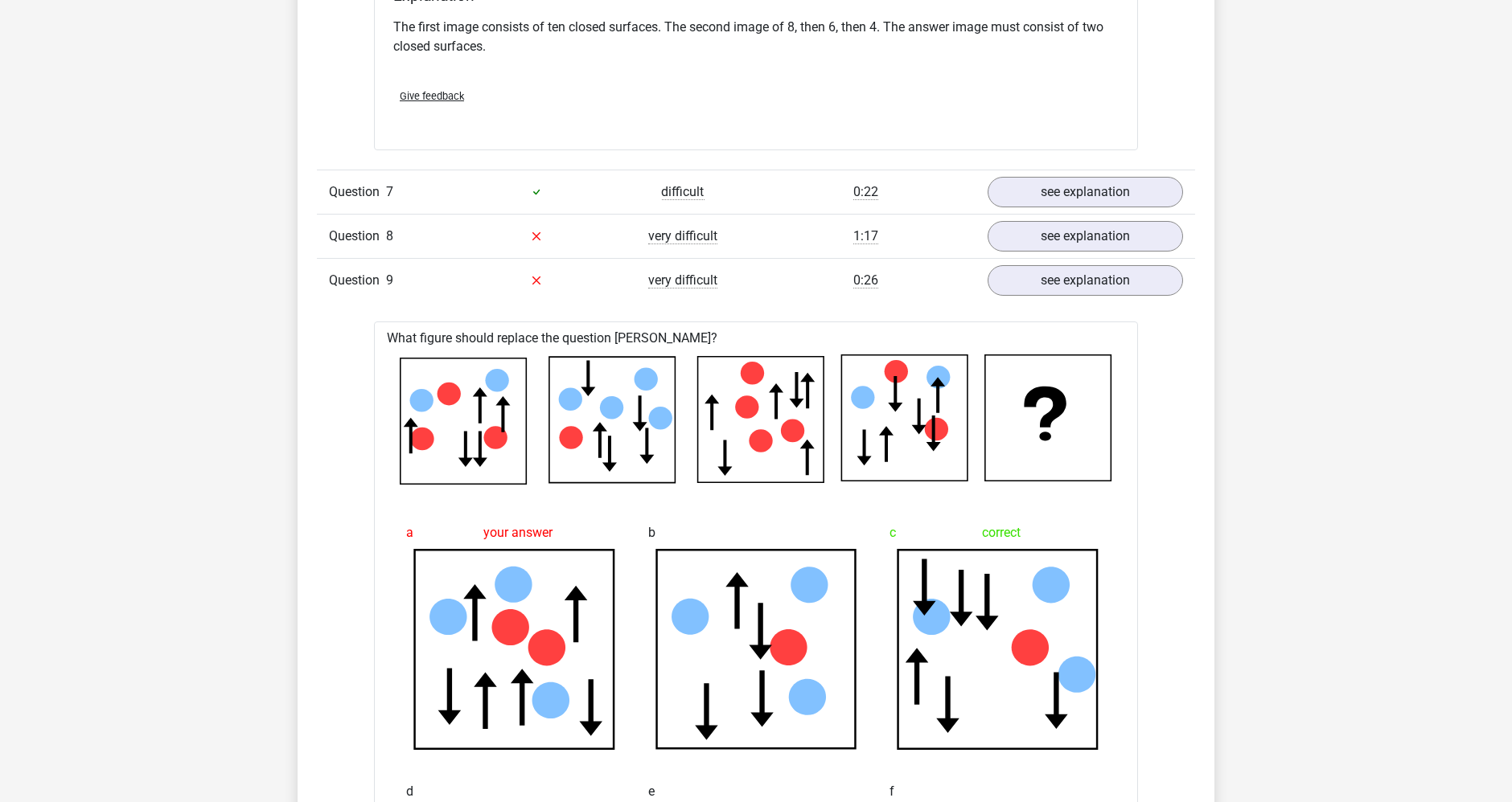
scroll to position [3295, 0]
